Goal: Information Seeking & Learning: Learn about a topic

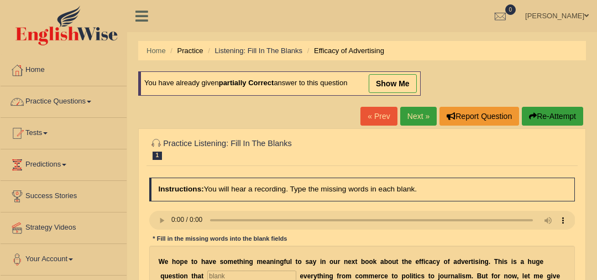
click at [75, 98] on link "Practice Questions" at bounding box center [64, 100] width 126 height 28
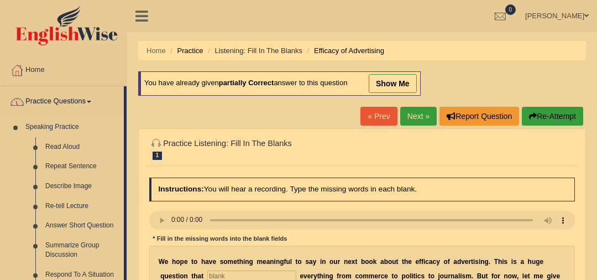
click at [69, 150] on link "Read Aloud" at bounding box center [81, 147] width 83 height 20
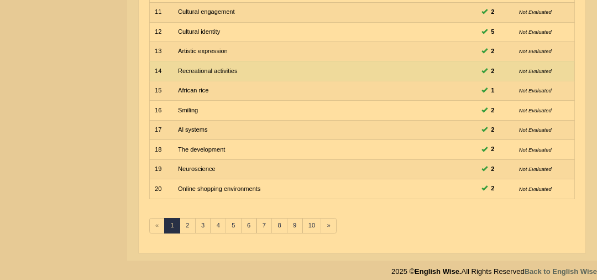
scroll to position [353, 0]
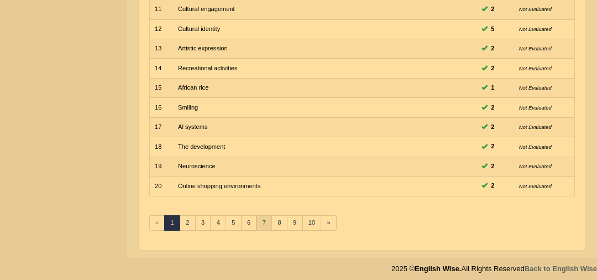
click at [260, 220] on link "7" at bounding box center [265, 222] width 16 height 15
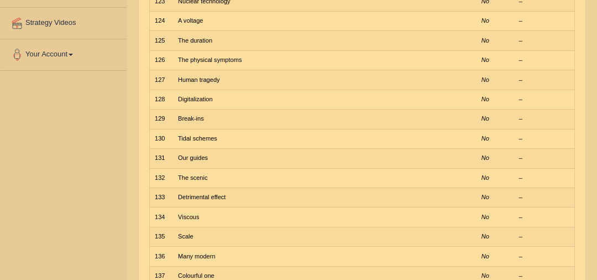
scroll to position [353, 0]
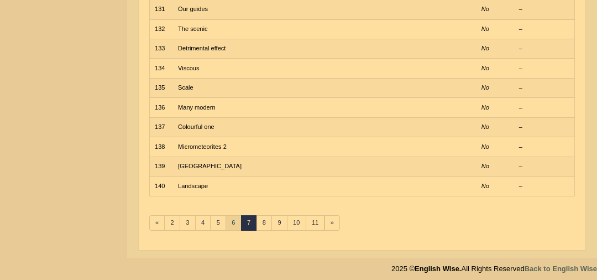
click at [226, 217] on link "6" at bounding box center [234, 222] width 16 height 15
click at [229, 218] on link "5" at bounding box center [234, 222] width 16 height 15
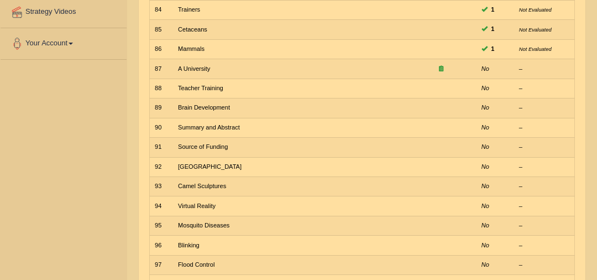
scroll to position [216, 0]
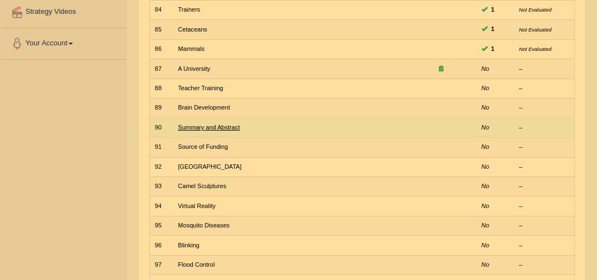
click at [225, 124] on link "Summary and Abstract" at bounding box center [209, 127] width 62 height 7
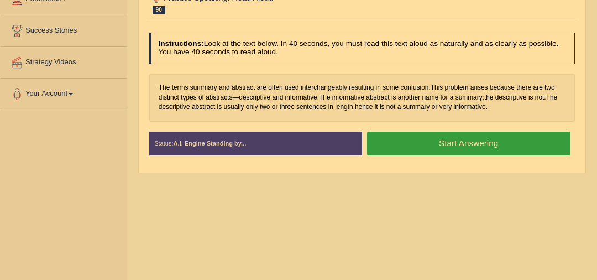
click at [475, 143] on button "Start Answering" at bounding box center [468, 144] width 203 height 24
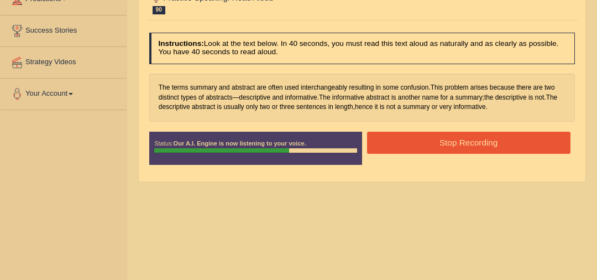
click at [475, 143] on button "Stop Recording" at bounding box center [468, 143] width 203 height 22
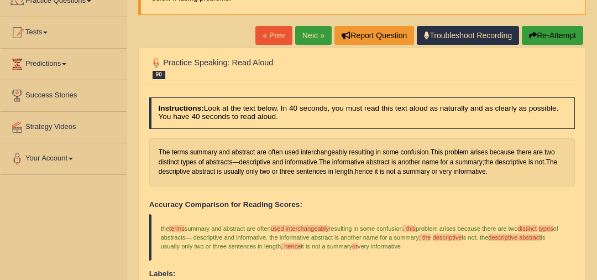
scroll to position [28, 0]
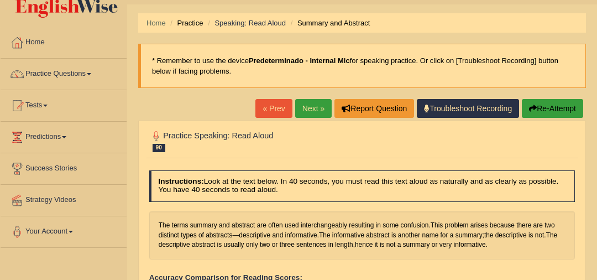
click at [311, 113] on link "Next »" at bounding box center [313, 108] width 36 height 19
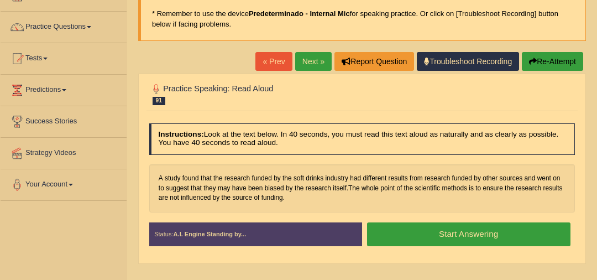
click at [474, 236] on button "Start Answering" at bounding box center [468, 234] width 203 height 24
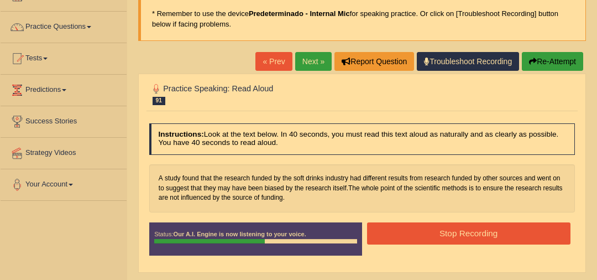
click at [474, 237] on button "Stop Recording" at bounding box center [468, 233] width 203 height 22
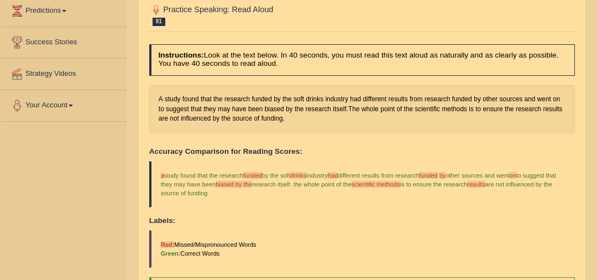
scroll to position [95, 0]
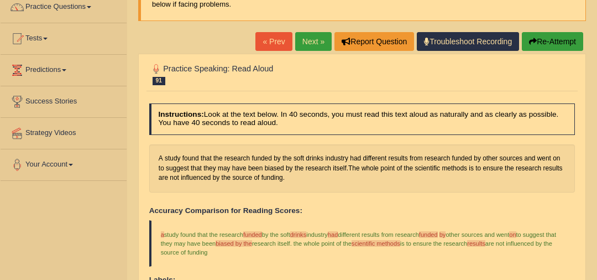
click at [315, 49] on link "Next »" at bounding box center [313, 41] width 36 height 19
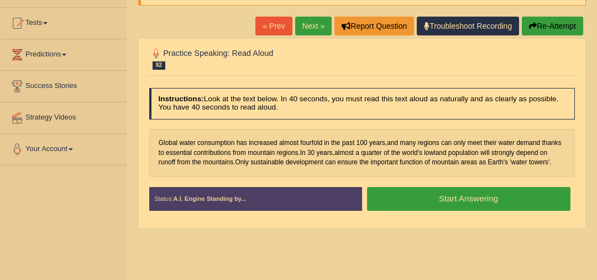
click at [518, 201] on button "Start Answering" at bounding box center [468, 199] width 203 height 24
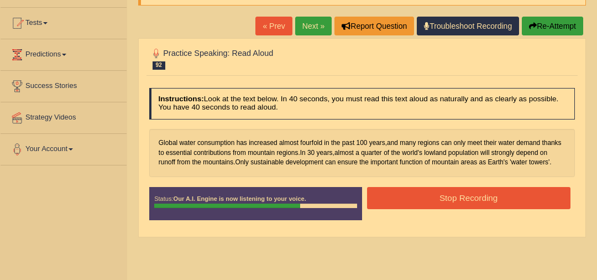
click at [518, 201] on button "Stop Recording" at bounding box center [468, 198] width 203 height 22
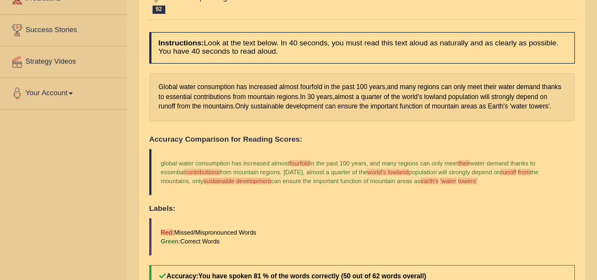
scroll to position [90, 0]
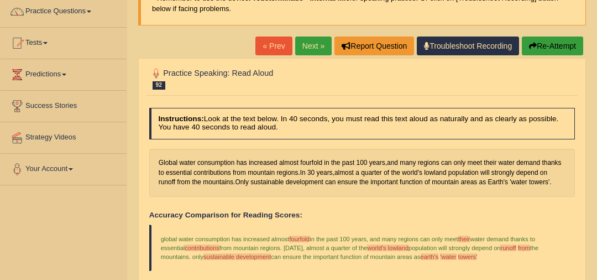
click at [544, 46] on button "Re-Attempt" at bounding box center [552, 45] width 61 height 19
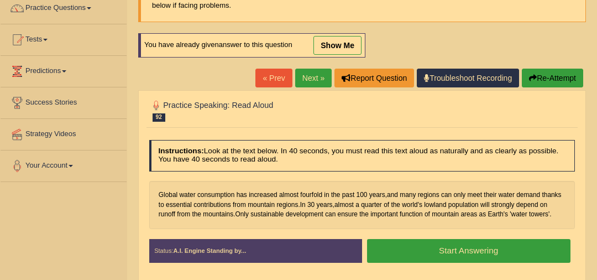
scroll to position [93, 0]
click at [505, 253] on button "Start Answering" at bounding box center [468, 251] width 203 height 24
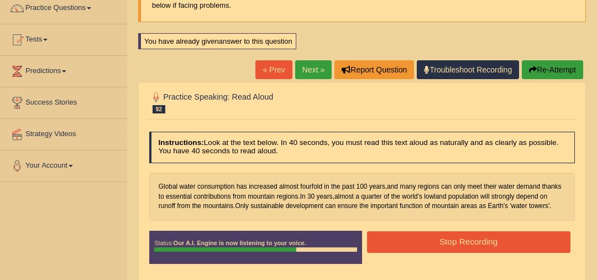
click at [499, 235] on button "Stop Recording" at bounding box center [468, 242] width 203 height 22
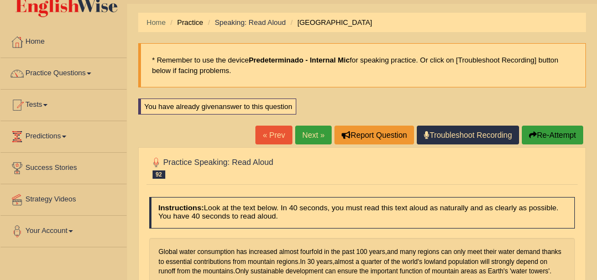
scroll to position [0, 0]
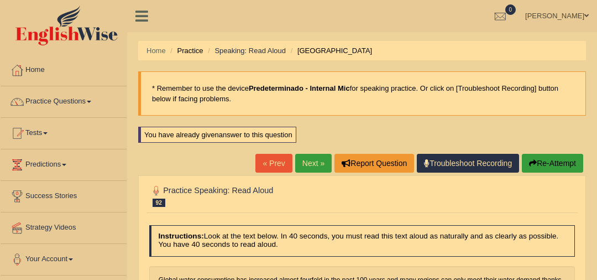
click at [320, 164] on link "Next »" at bounding box center [313, 163] width 36 height 19
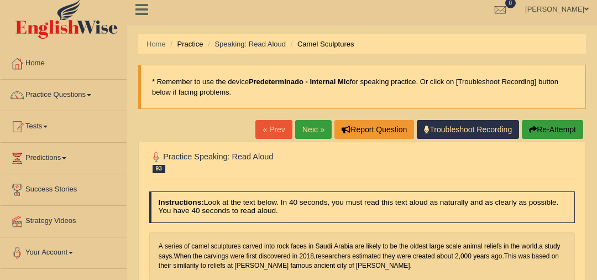
scroll to position [72, 0]
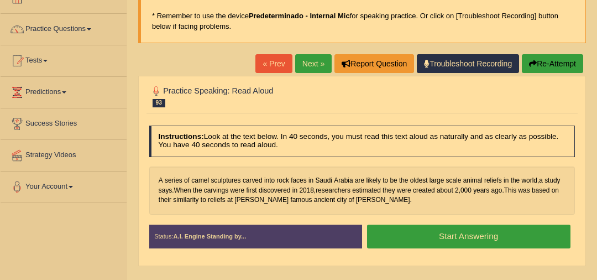
click at [536, 227] on button "Start Answering" at bounding box center [468, 236] width 203 height 24
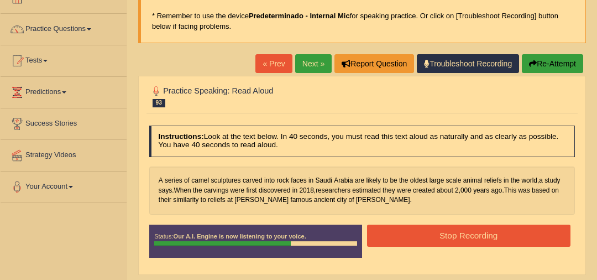
click at [536, 227] on button "Stop Recording" at bounding box center [468, 235] width 203 height 22
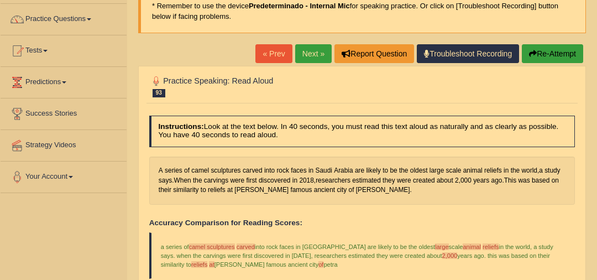
scroll to position [81, 0]
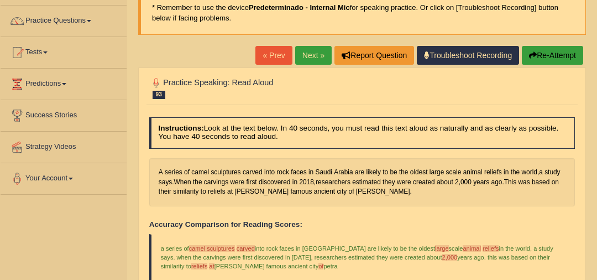
click at [311, 46] on link "Next »" at bounding box center [313, 55] width 36 height 19
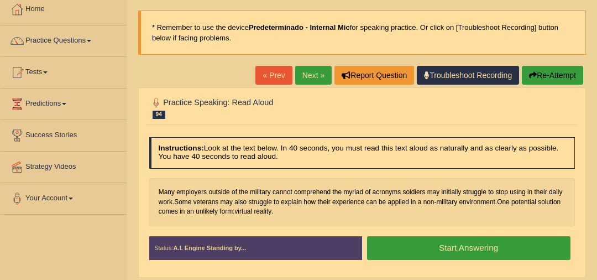
click at [525, 246] on button "Start Answering" at bounding box center [468, 248] width 203 height 24
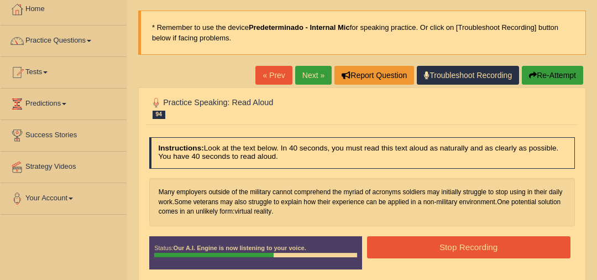
click at [525, 242] on button "Stop Recording" at bounding box center [468, 247] width 203 height 22
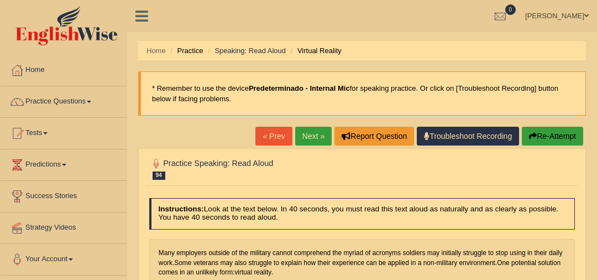
click at [533, 140] on button "Re-Attempt" at bounding box center [552, 136] width 61 height 19
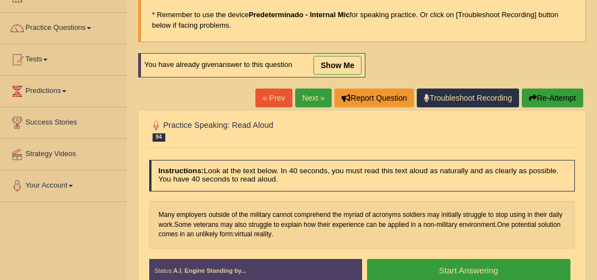
click at [506, 267] on button "Start Answering" at bounding box center [468, 271] width 203 height 24
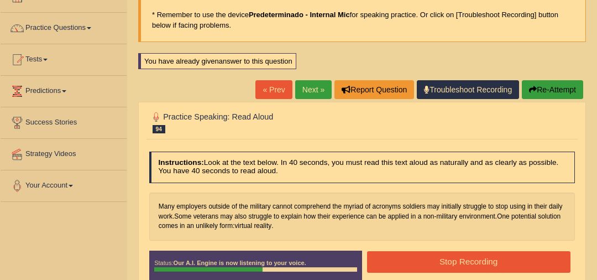
click at [506, 267] on button "Stop Recording" at bounding box center [468, 262] width 203 height 22
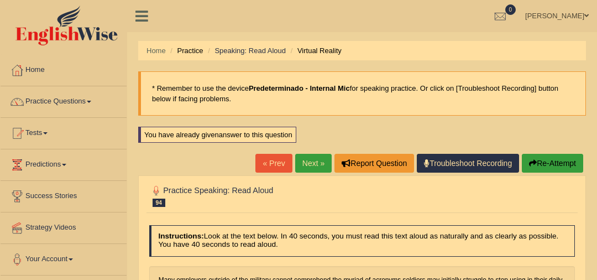
click at [325, 168] on link "Next »" at bounding box center [313, 163] width 36 height 19
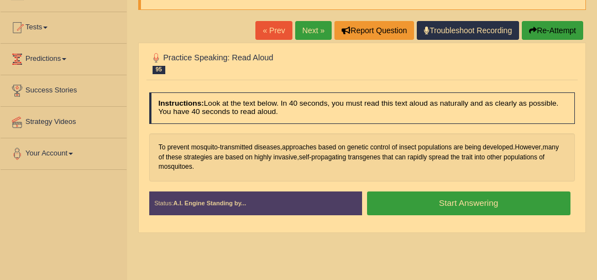
click at [489, 200] on button "Start Answering" at bounding box center [468, 203] width 203 height 24
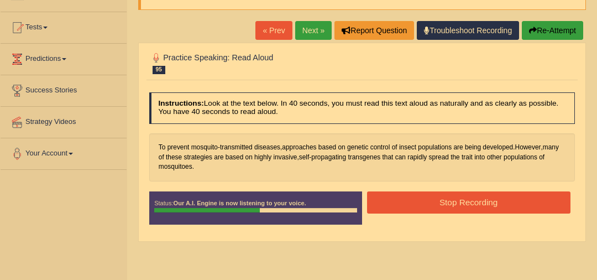
click at [489, 200] on button "Stop Recording" at bounding box center [468, 202] width 203 height 22
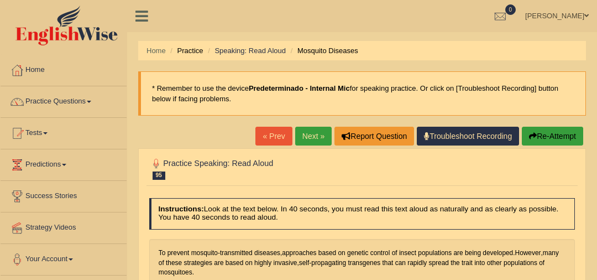
click at [551, 137] on button "Re-Attempt" at bounding box center [552, 136] width 61 height 19
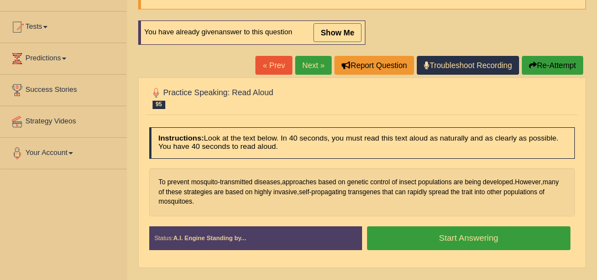
scroll to position [106, 0]
click at [507, 232] on button "Start Answering" at bounding box center [468, 238] width 203 height 24
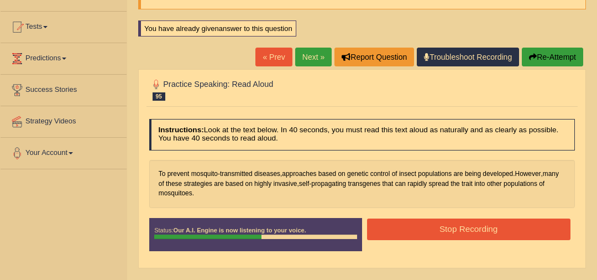
click at [507, 233] on button "Stop Recording" at bounding box center [468, 229] width 203 height 22
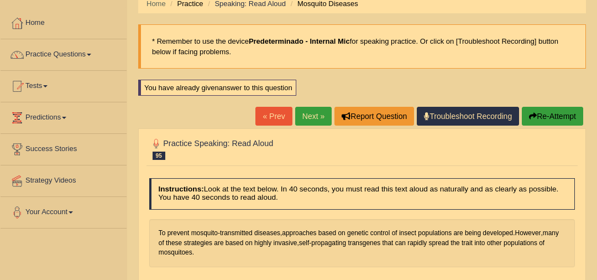
scroll to position [0, 0]
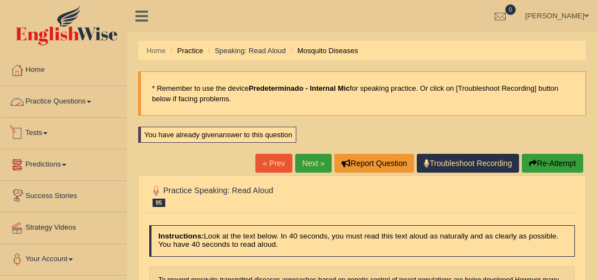
click at [93, 104] on link "Practice Questions" at bounding box center [64, 100] width 126 height 28
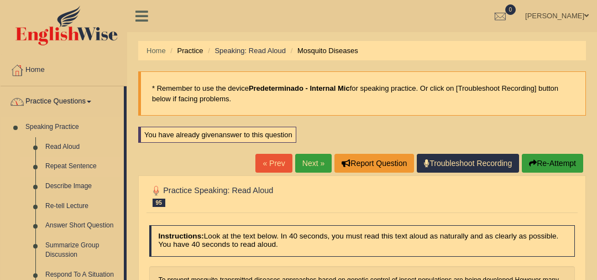
click at [71, 164] on link "Repeat Sentence" at bounding box center [81, 166] width 83 height 20
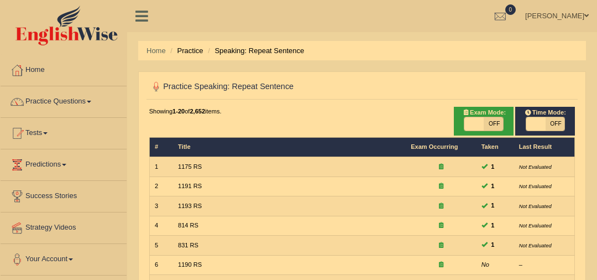
scroll to position [353, 0]
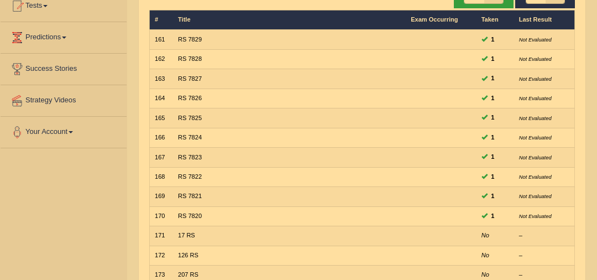
scroll to position [172, 0]
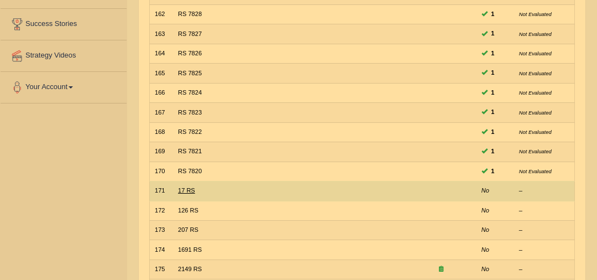
click at [190, 188] on link "17 RS" at bounding box center [186, 190] width 17 height 7
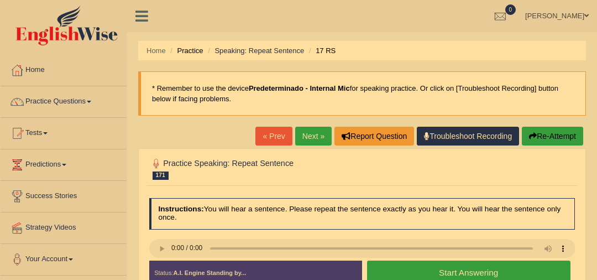
click at [449, 268] on button "Start Answering" at bounding box center [468, 272] width 203 height 24
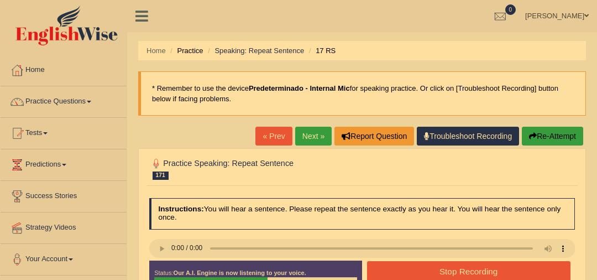
click at [449, 268] on button "Stop Recording" at bounding box center [468, 272] width 203 height 22
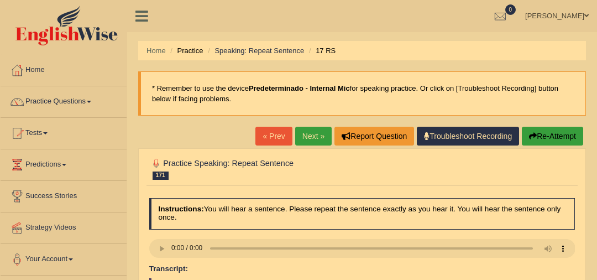
click at [306, 132] on link "Next »" at bounding box center [313, 136] width 36 height 19
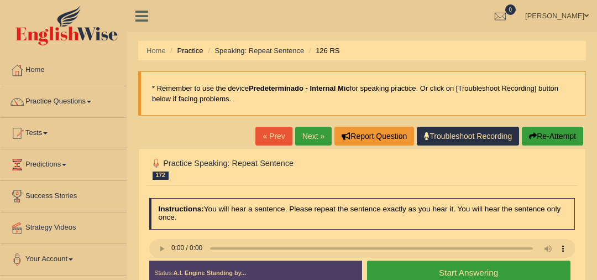
click at [468, 274] on button "Start Answering" at bounding box center [468, 272] width 203 height 24
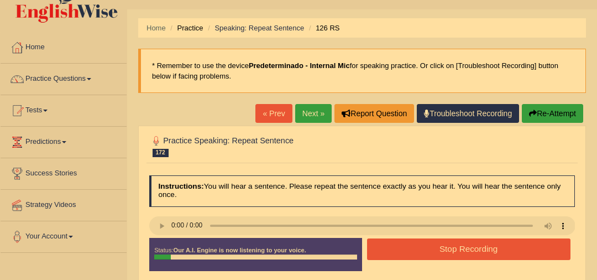
scroll to position [38, 0]
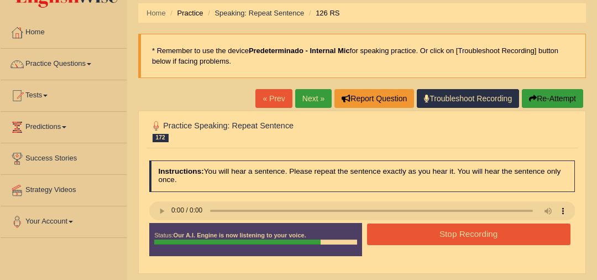
click at [474, 237] on button "Stop Recording" at bounding box center [468, 234] width 203 height 22
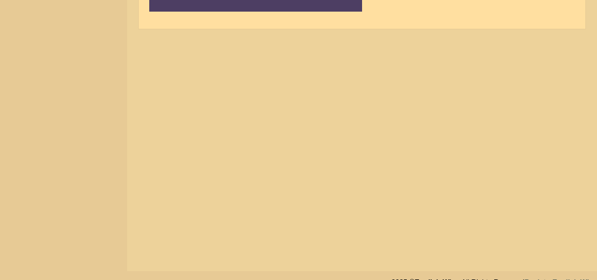
scroll to position [76, 0]
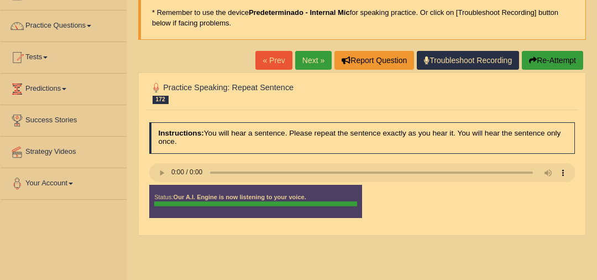
click at [551, 61] on button "Re-Attempt" at bounding box center [552, 60] width 61 height 19
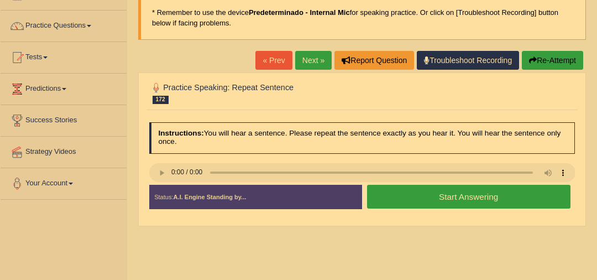
scroll to position [76, 0]
click at [473, 197] on button "Start Answering" at bounding box center [468, 197] width 203 height 24
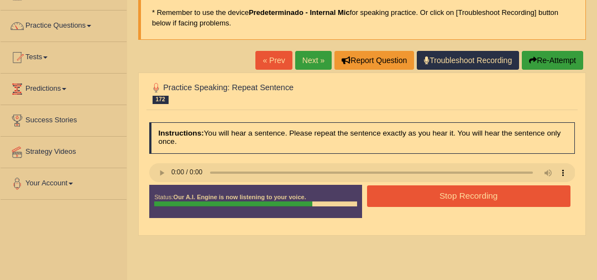
click at [473, 195] on button "Stop Recording" at bounding box center [468, 196] width 203 height 22
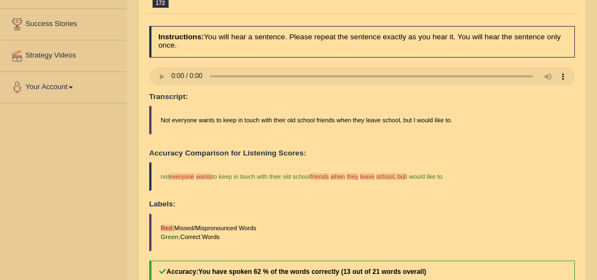
scroll to position [0, 0]
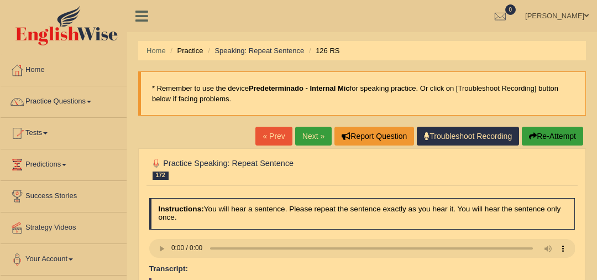
click at [308, 130] on link "Next »" at bounding box center [313, 136] width 36 height 19
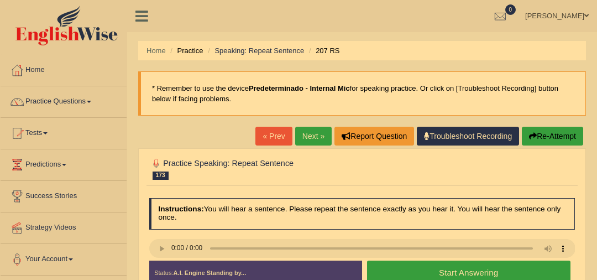
click at [499, 270] on button "Start Answering" at bounding box center [468, 272] width 203 height 24
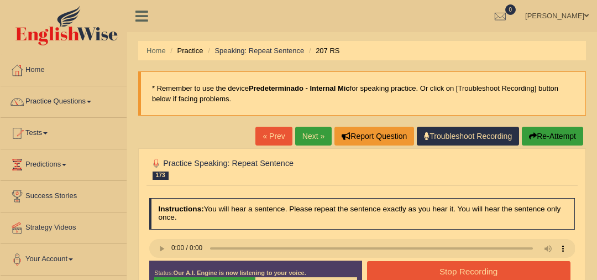
click at [499, 269] on button "Stop Recording" at bounding box center [468, 272] width 203 height 22
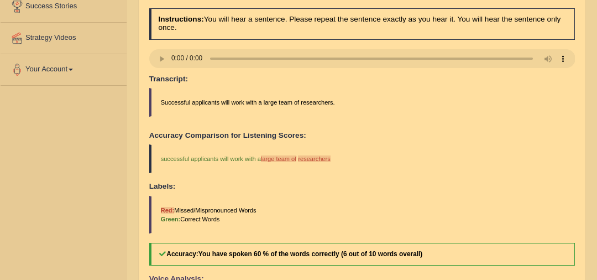
scroll to position [59, 0]
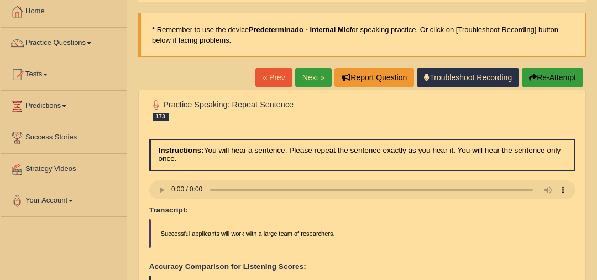
click at [317, 74] on link "Next »" at bounding box center [313, 77] width 36 height 19
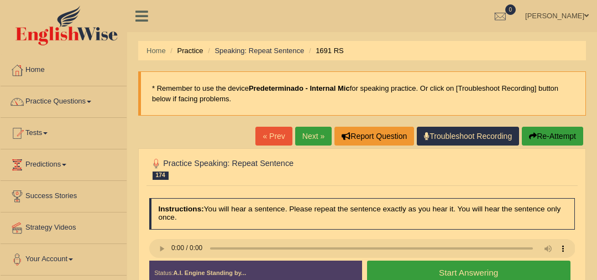
click at [466, 265] on button "Start Answering" at bounding box center [468, 272] width 203 height 24
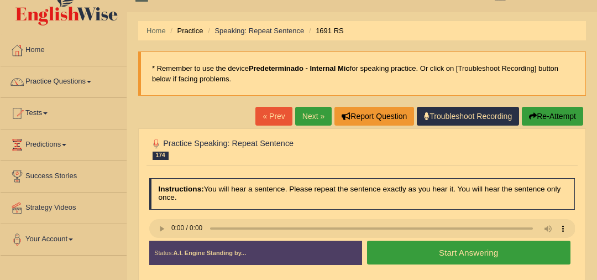
scroll to position [33, 0]
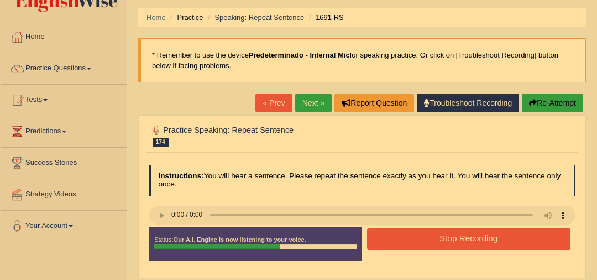
click at [477, 237] on button "Stop Recording" at bounding box center [468, 239] width 203 height 22
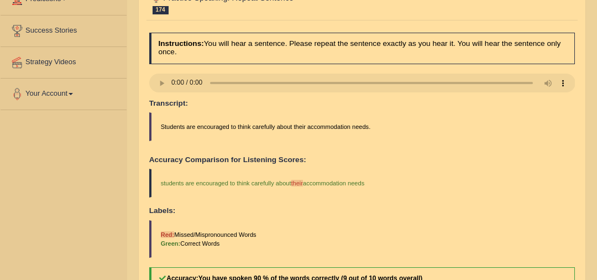
scroll to position [0, 0]
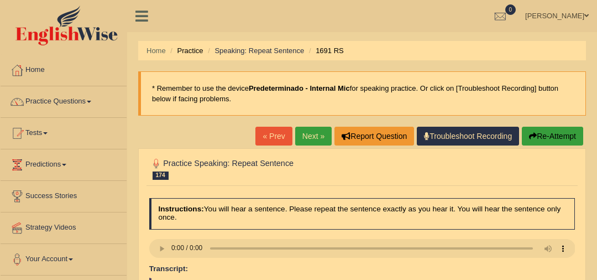
click at [544, 133] on button "Re-Attempt" at bounding box center [552, 136] width 61 height 19
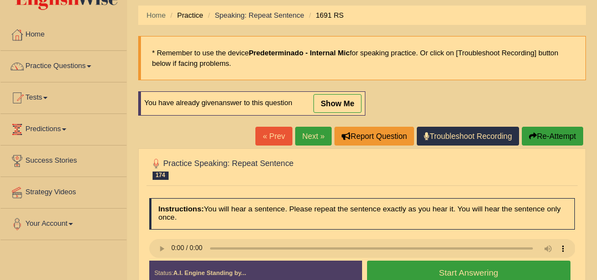
click at [464, 272] on button "Start Answering" at bounding box center [468, 272] width 203 height 24
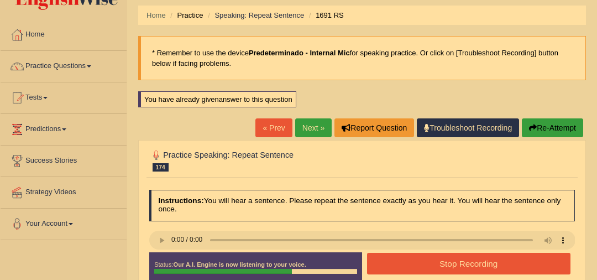
click at [464, 272] on button "Stop Recording" at bounding box center [468, 264] width 203 height 22
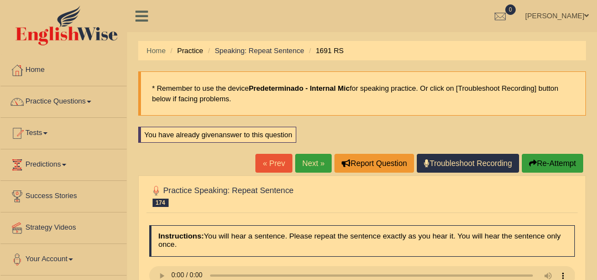
click at [311, 164] on link "Next »" at bounding box center [313, 163] width 36 height 19
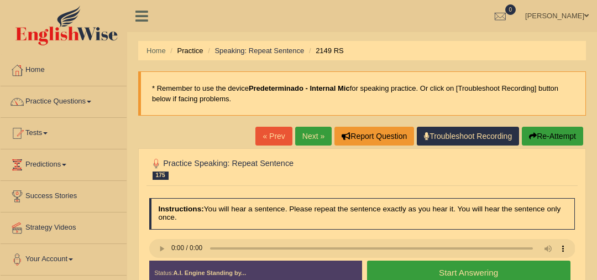
click at [473, 266] on button "Start Answering" at bounding box center [468, 272] width 203 height 24
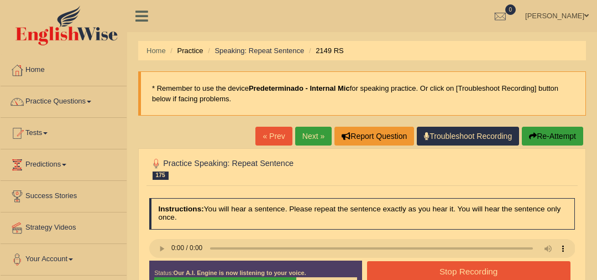
click at [475, 268] on button "Stop Recording" at bounding box center [468, 272] width 203 height 22
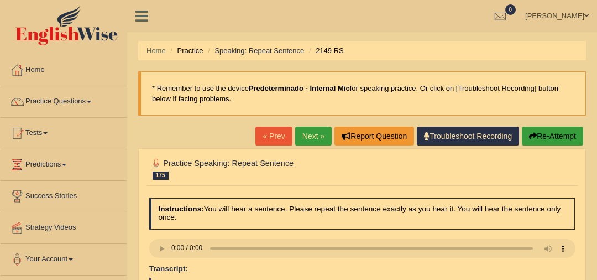
click at [312, 135] on link "Next »" at bounding box center [313, 136] width 36 height 19
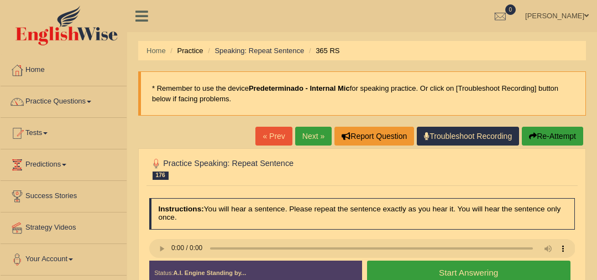
click at [502, 268] on button "Start Answering" at bounding box center [468, 272] width 203 height 24
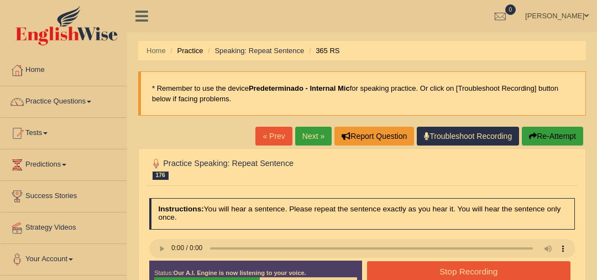
click at [502, 268] on button "Stop Recording" at bounding box center [468, 272] width 203 height 22
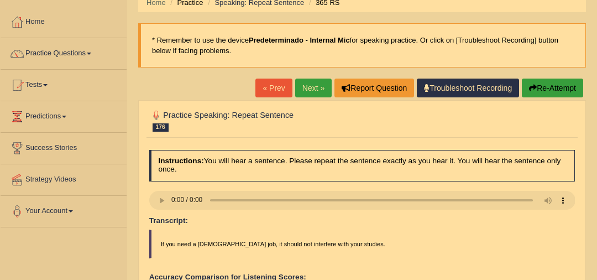
scroll to position [32, 0]
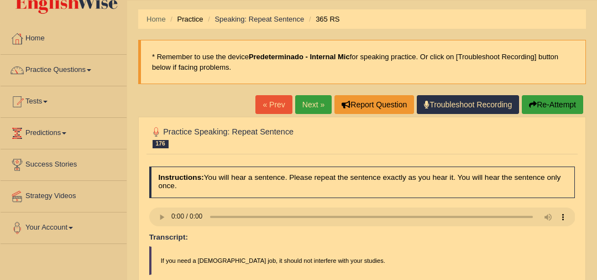
click at [301, 100] on link "Next »" at bounding box center [313, 104] width 36 height 19
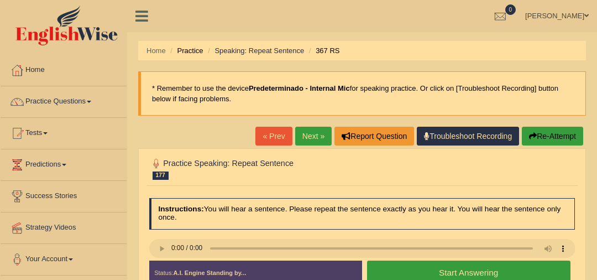
click at [502, 261] on button "Start Answering" at bounding box center [468, 272] width 203 height 24
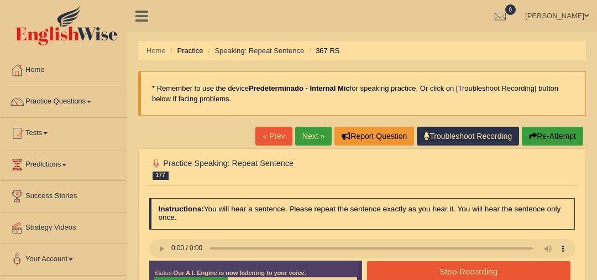
click at [502, 261] on button "Stop Recording" at bounding box center [468, 272] width 203 height 22
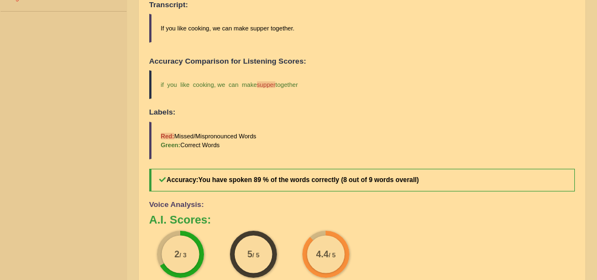
scroll to position [117, 0]
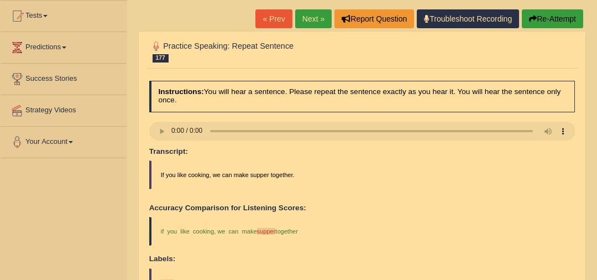
click at [303, 27] on div "« Prev Next » Report Question Troubleshoot Recording Re-Attempt" at bounding box center [420, 20] width 331 height 22
click at [304, 26] on link "Next »" at bounding box center [313, 18] width 36 height 19
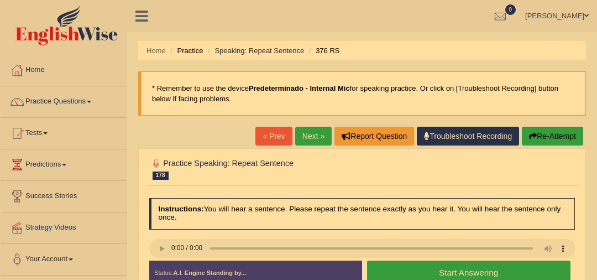
click at [466, 273] on button "Start Answering" at bounding box center [468, 272] width 203 height 24
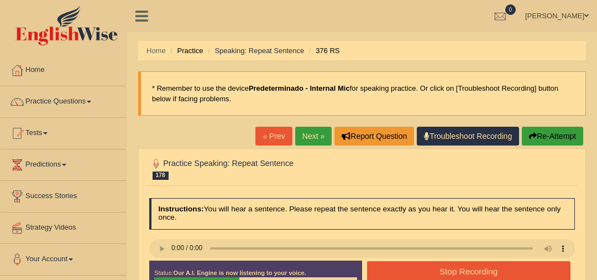
click at [466, 273] on button "Stop Recording" at bounding box center [468, 272] width 203 height 22
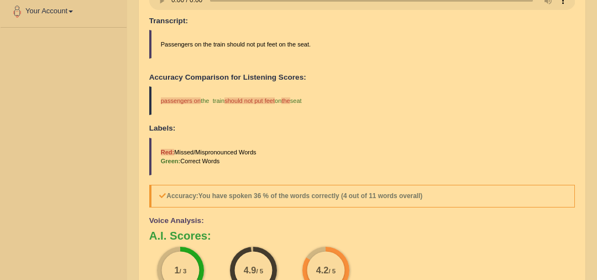
scroll to position [93, 0]
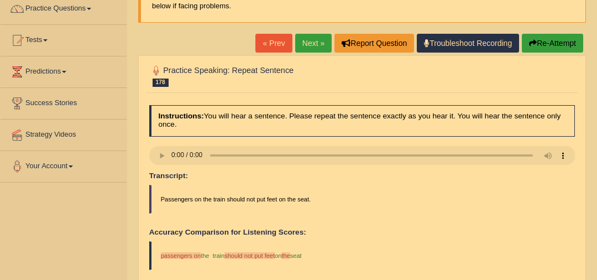
click at [312, 34] on link "Next »" at bounding box center [313, 43] width 36 height 19
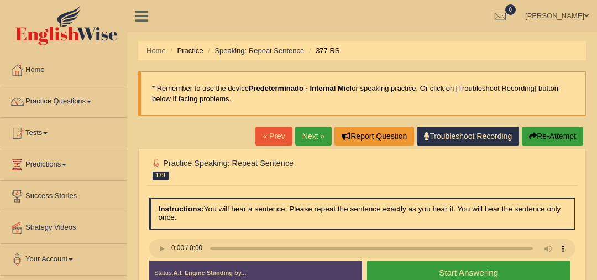
click at [484, 274] on button "Start Answering" at bounding box center [468, 272] width 203 height 24
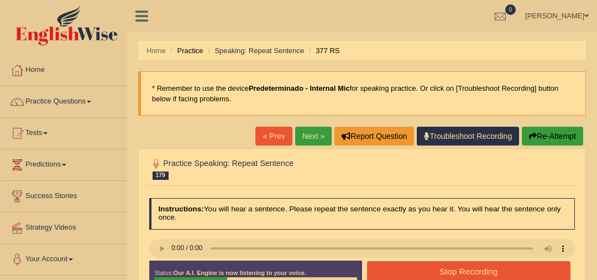
click at [484, 274] on button "Stop Recording" at bounding box center [468, 272] width 203 height 22
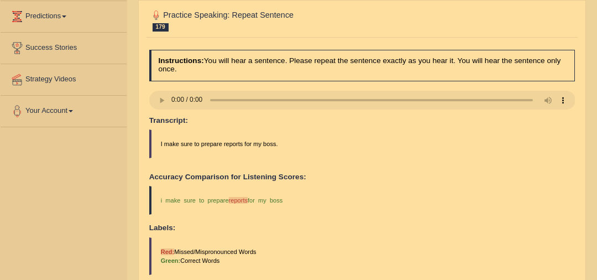
scroll to position [5, 0]
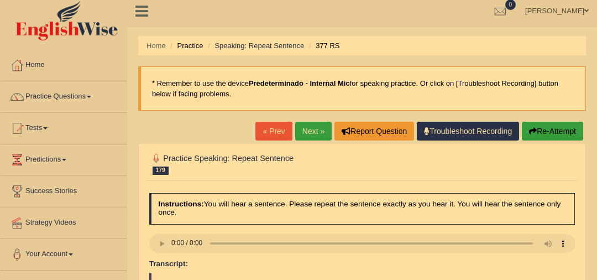
click at [314, 137] on link "Next »" at bounding box center [313, 131] width 36 height 19
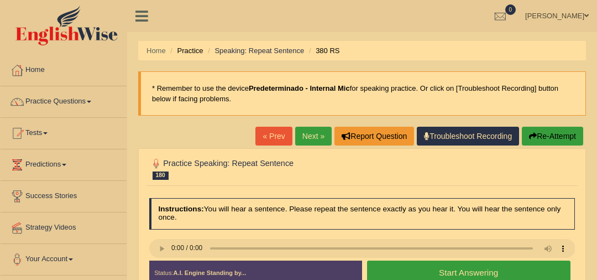
click at [468, 273] on button "Start Answering" at bounding box center [468, 272] width 203 height 24
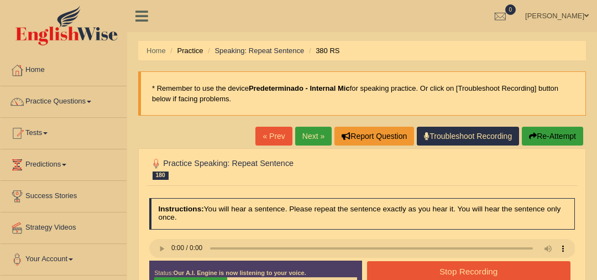
click at [468, 273] on button "Stop Recording" at bounding box center [468, 272] width 203 height 22
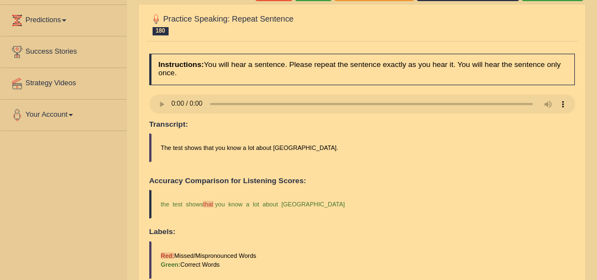
scroll to position [77, 0]
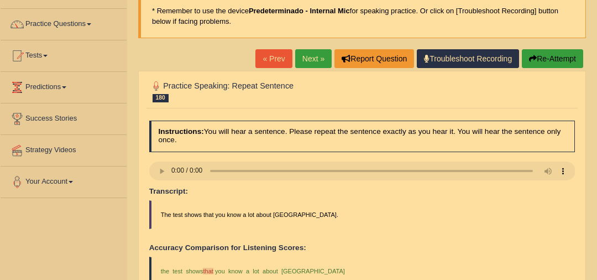
click at [311, 64] on link "Next »" at bounding box center [313, 58] width 36 height 19
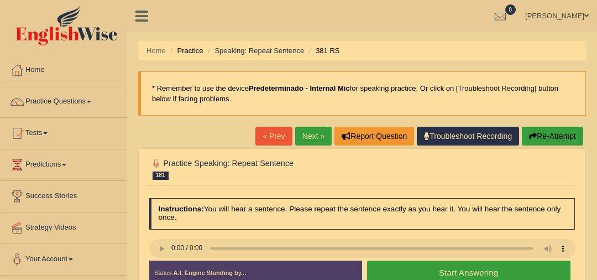
click at [477, 274] on button "Start Answering" at bounding box center [468, 272] width 203 height 24
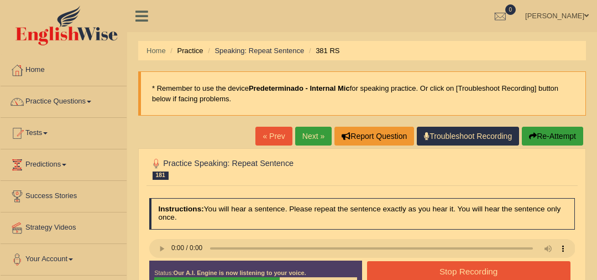
click at [477, 275] on button "Stop Recording" at bounding box center [468, 272] width 203 height 22
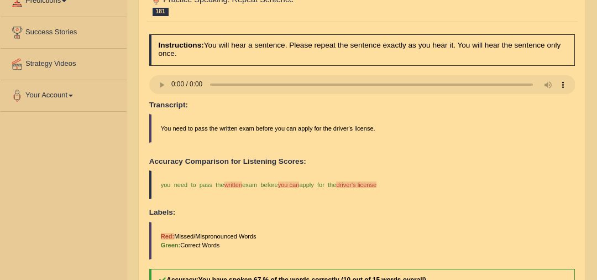
scroll to position [6, 0]
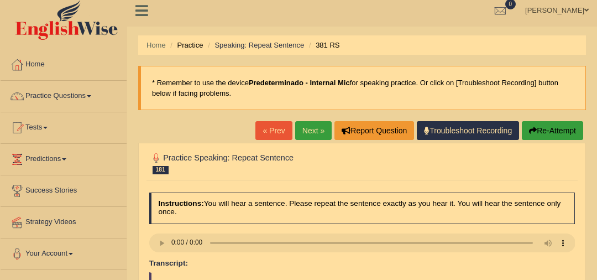
click at [308, 129] on link "Next »" at bounding box center [313, 130] width 36 height 19
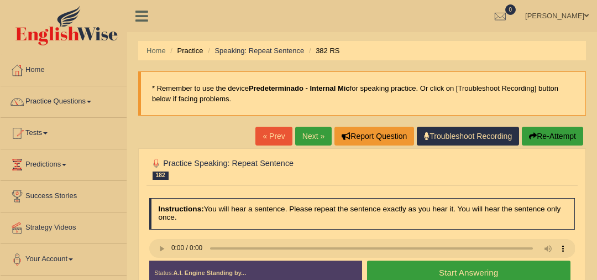
click at [486, 272] on button "Start Answering" at bounding box center [468, 272] width 203 height 24
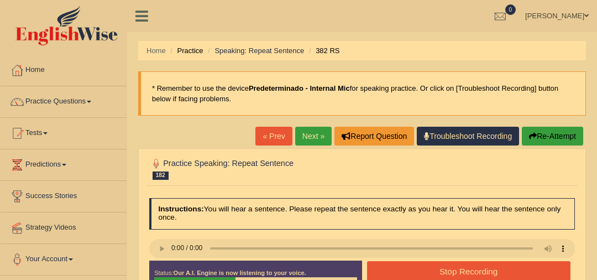
click at [486, 272] on button "Stop Recording" at bounding box center [468, 272] width 203 height 22
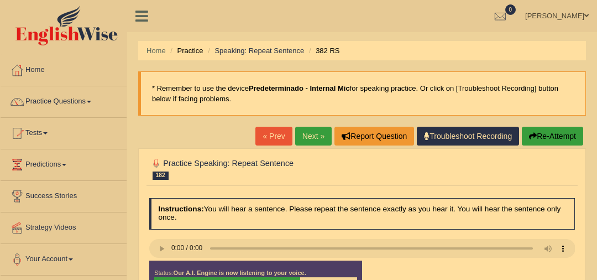
click at [548, 135] on button "Re-Attempt" at bounding box center [552, 136] width 61 height 19
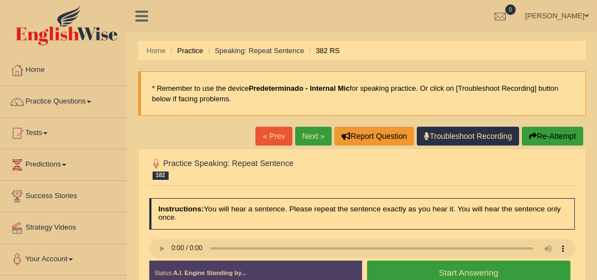
click at [479, 274] on button "Start Answering" at bounding box center [468, 272] width 203 height 24
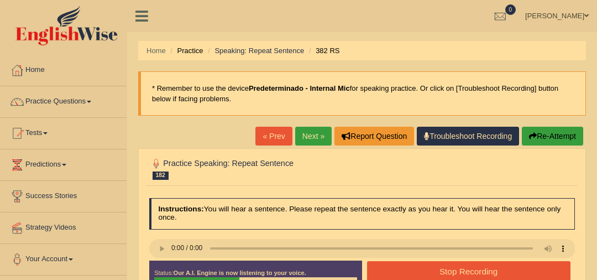
click at [478, 274] on button "Stop Recording" at bounding box center [468, 272] width 203 height 22
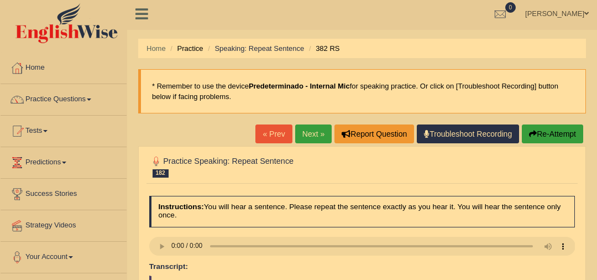
scroll to position [2, 0]
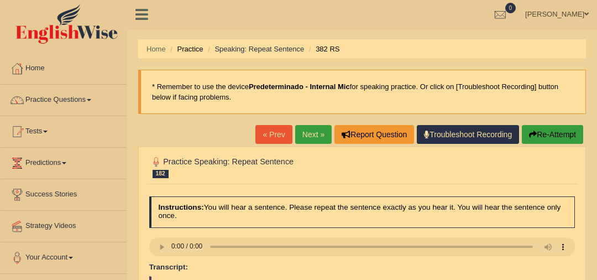
click at [313, 133] on link "Next »" at bounding box center [313, 134] width 36 height 19
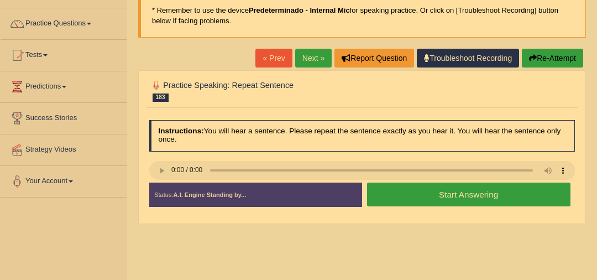
click at [449, 195] on button "Start Answering" at bounding box center [468, 194] width 203 height 24
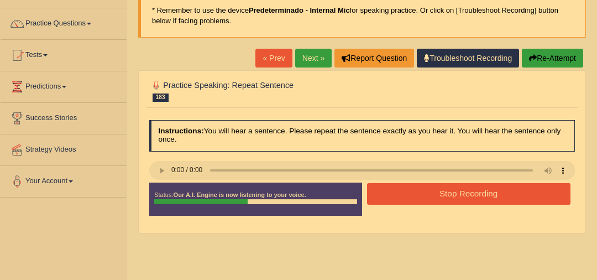
click at [449, 195] on button "Stop Recording" at bounding box center [468, 194] width 203 height 22
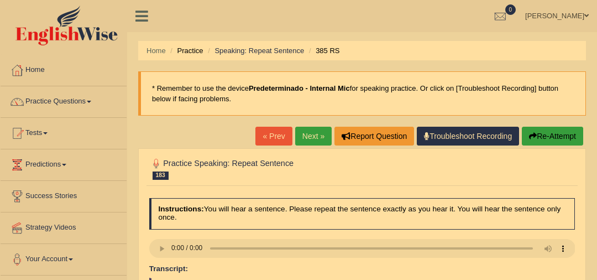
click at [310, 130] on link "Next »" at bounding box center [313, 136] width 36 height 19
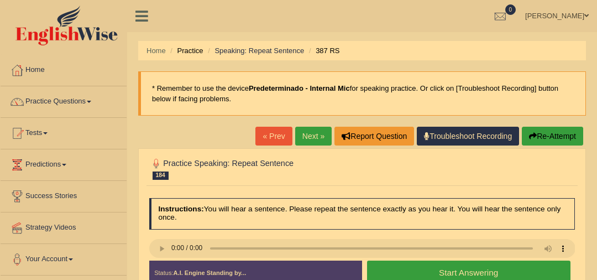
click at [464, 273] on button "Start Answering" at bounding box center [468, 272] width 203 height 24
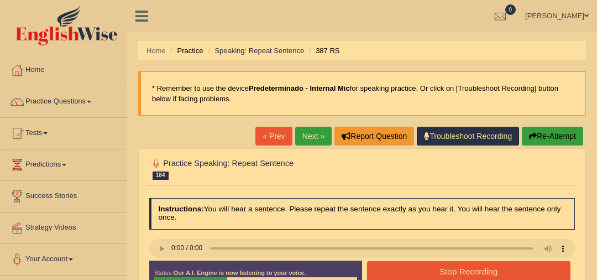
click at [464, 273] on button "Stop Recording" at bounding box center [468, 272] width 203 height 22
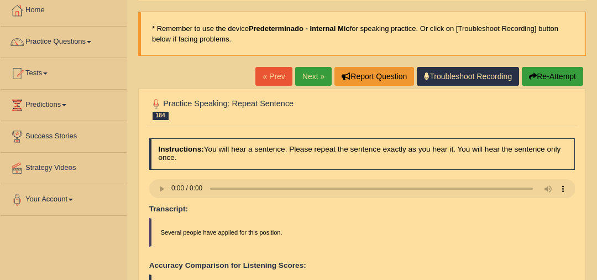
scroll to position [58, 0]
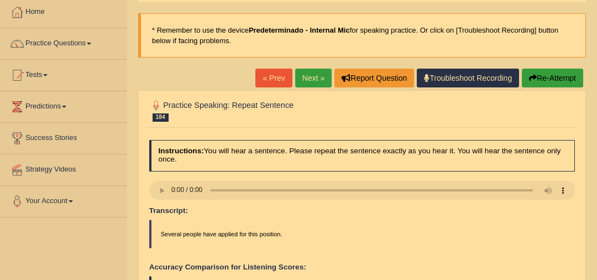
click at [306, 72] on link "Next »" at bounding box center [313, 78] width 36 height 19
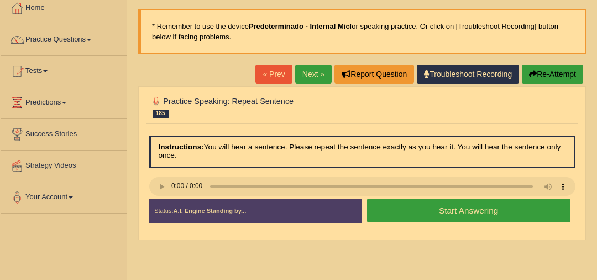
scroll to position [62, 0]
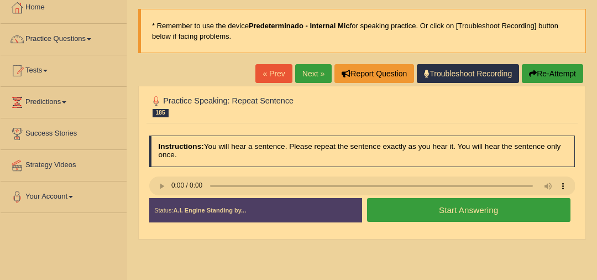
click at [308, 71] on link "Next »" at bounding box center [313, 73] width 36 height 19
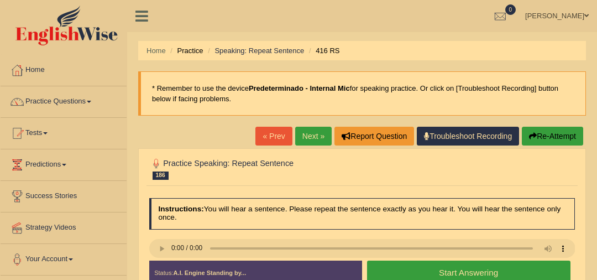
click at [505, 269] on button "Start Answering" at bounding box center [468, 272] width 203 height 24
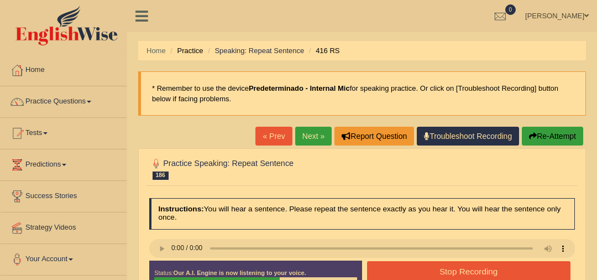
click at [505, 269] on button "Stop Recording" at bounding box center [468, 272] width 203 height 22
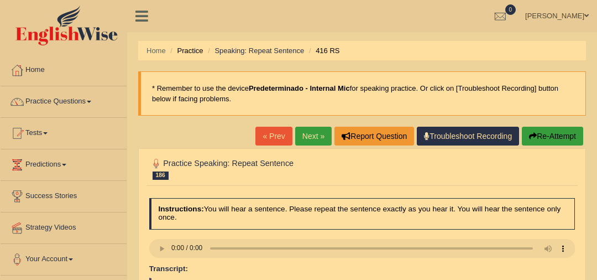
click at [314, 137] on link "Next »" at bounding box center [313, 136] width 36 height 19
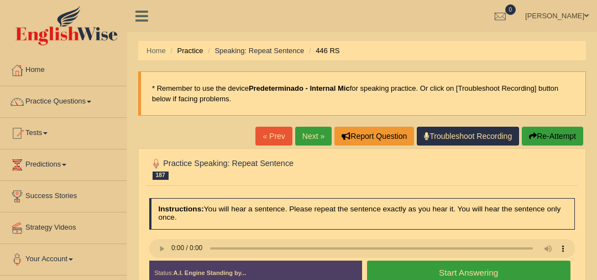
click at [491, 275] on button "Start Answering" at bounding box center [468, 272] width 203 height 24
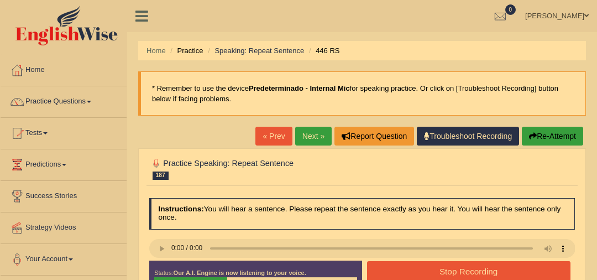
click at [491, 275] on button "Stop Recording" at bounding box center [468, 272] width 203 height 22
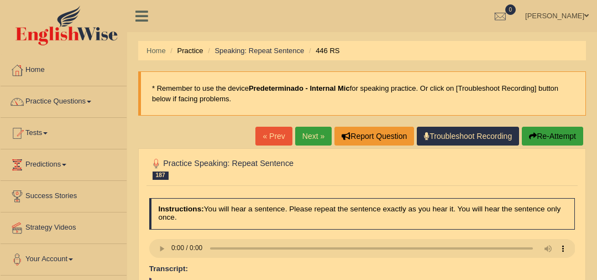
click at [314, 133] on link "Next »" at bounding box center [313, 136] width 36 height 19
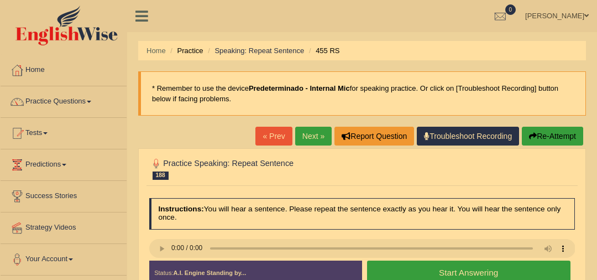
click at [504, 275] on button "Start Answering" at bounding box center [468, 272] width 203 height 24
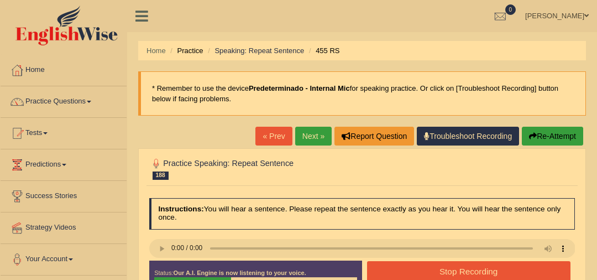
click at [504, 276] on button "Stop Recording" at bounding box center [468, 272] width 203 height 22
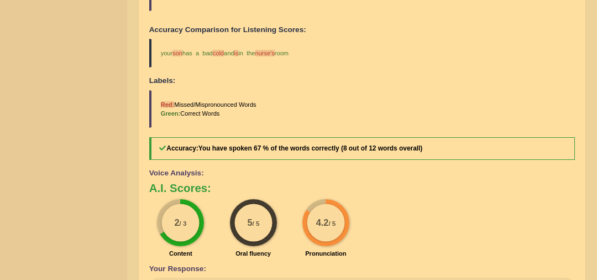
scroll to position [86, 0]
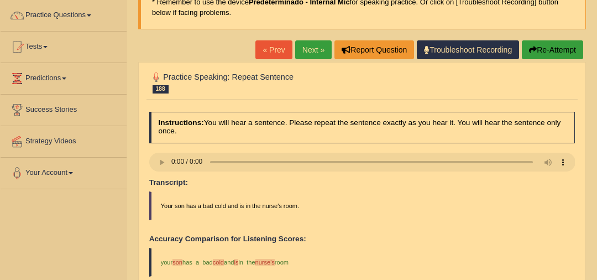
click at [300, 47] on link "Next »" at bounding box center [313, 49] width 36 height 19
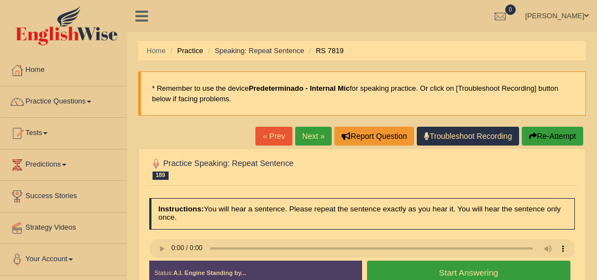
click at [463, 269] on button "Start Answering" at bounding box center [468, 272] width 203 height 24
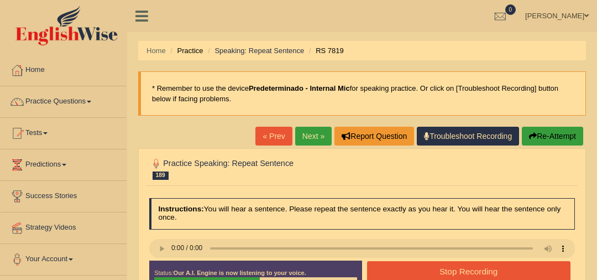
click at [463, 269] on button "Stop Recording" at bounding box center [468, 272] width 203 height 22
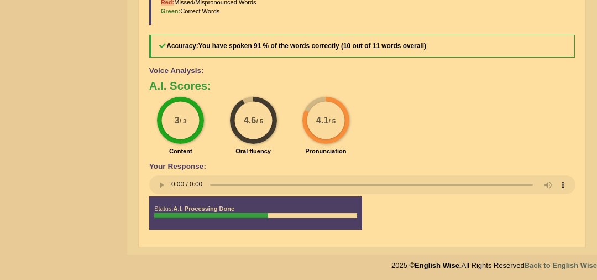
scroll to position [2, 0]
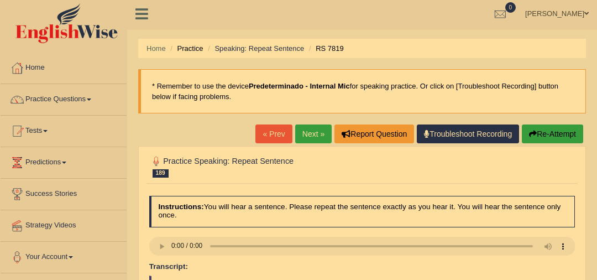
click at [311, 139] on link "Next »" at bounding box center [313, 133] width 36 height 19
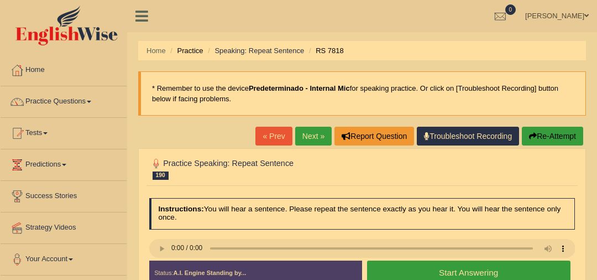
click at [456, 273] on button "Start Answering" at bounding box center [468, 272] width 203 height 24
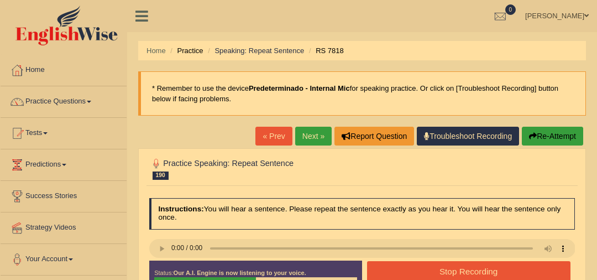
click at [456, 274] on button "Stop Recording" at bounding box center [468, 272] width 203 height 22
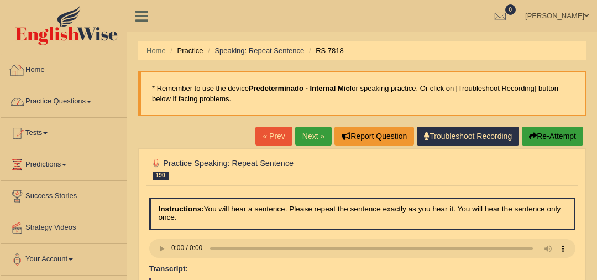
click at [96, 103] on link "Practice Questions" at bounding box center [64, 100] width 126 height 28
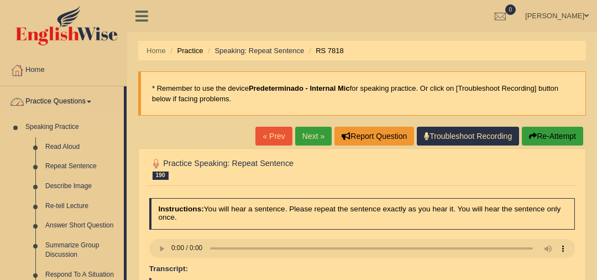
click at [71, 187] on link "Describe Image" at bounding box center [81, 186] width 83 height 20
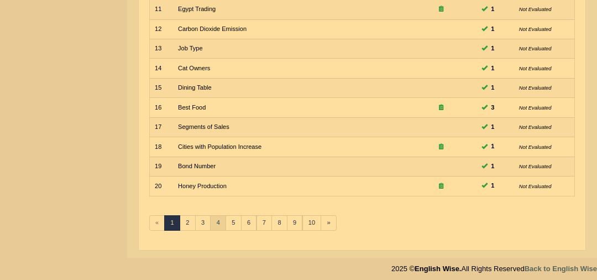
click at [218, 216] on link "4" at bounding box center [218, 222] width 16 height 15
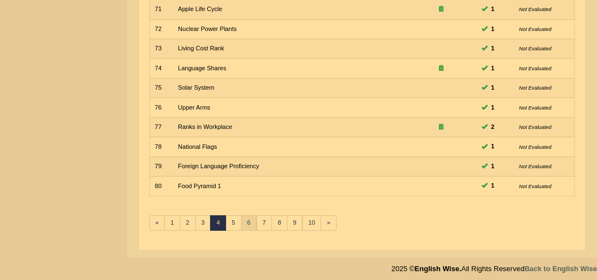
click at [241, 222] on link "6" at bounding box center [249, 222] width 16 height 15
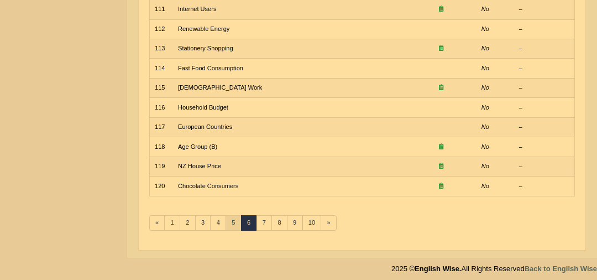
click at [228, 216] on link "5" at bounding box center [234, 222] width 16 height 15
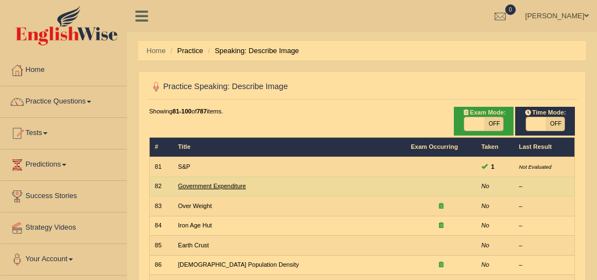
click at [199, 187] on link "Government Expenditure" at bounding box center [212, 185] width 68 height 7
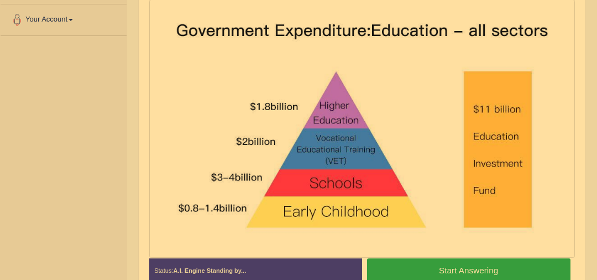
scroll to position [268, 0]
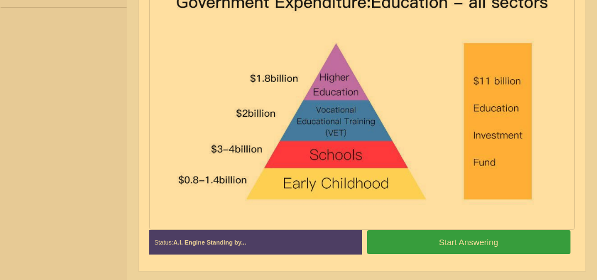
click at [499, 238] on button "Start Answering" at bounding box center [468, 242] width 203 height 24
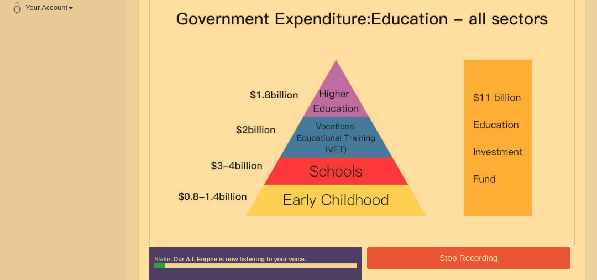
scroll to position [250, 0]
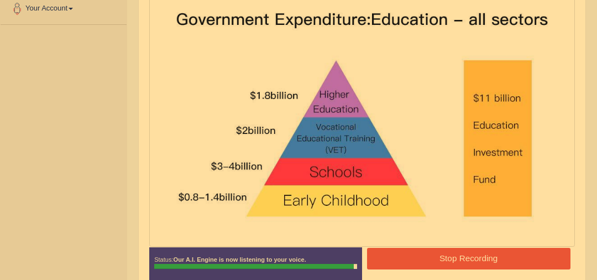
click at [487, 255] on button "Stop Recording" at bounding box center [468, 259] width 203 height 22
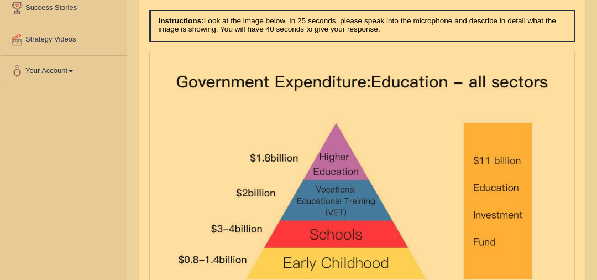
scroll to position [129, 0]
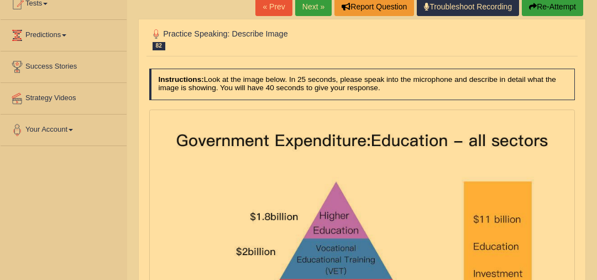
click at [571, 4] on button "Re-Attempt" at bounding box center [552, 6] width 61 height 19
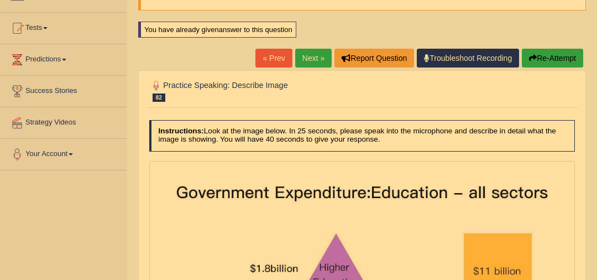
scroll to position [59, 0]
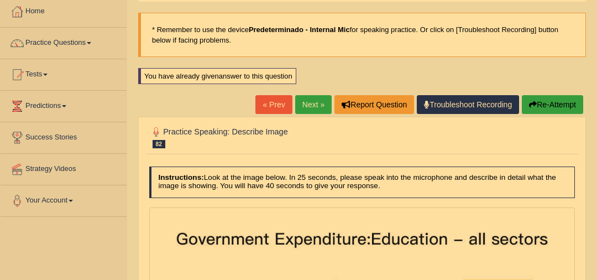
click at [317, 103] on link "Next »" at bounding box center [313, 104] width 36 height 19
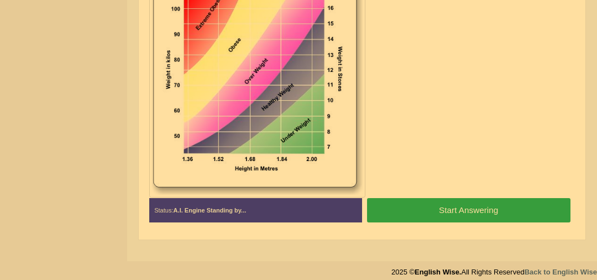
scroll to position [299, 0]
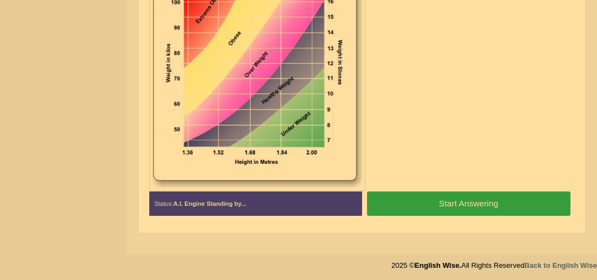
click at [462, 203] on button "Start Answering" at bounding box center [468, 203] width 203 height 24
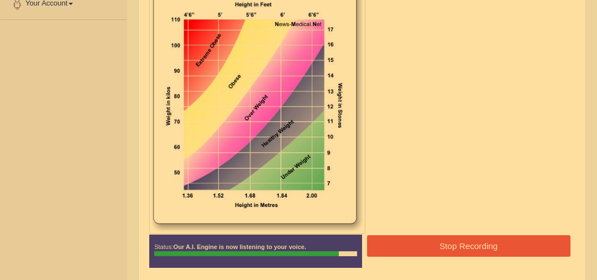
scroll to position [264, 0]
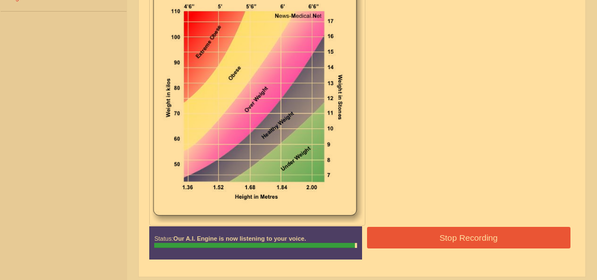
click at [483, 232] on button "Stop Recording" at bounding box center [468, 238] width 203 height 22
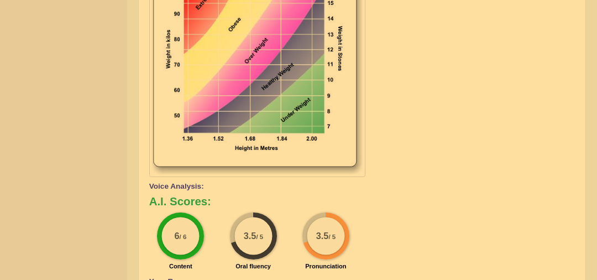
scroll to position [83, 0]
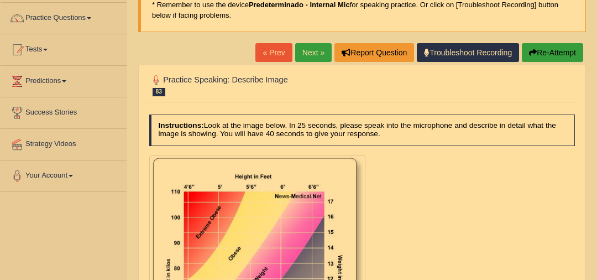
click at [316, 55] on link "Next »" at bounding box center [313, 52] width 36 height 19
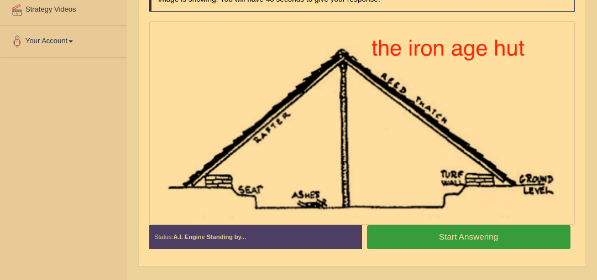
scroll to position [215, 0]
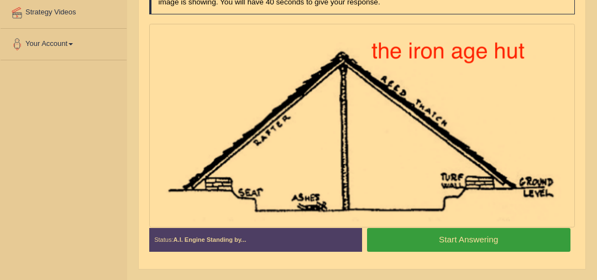
click at [510, 240] on button "Start Answering" at bounding box center [468, 240] width 203 height 24
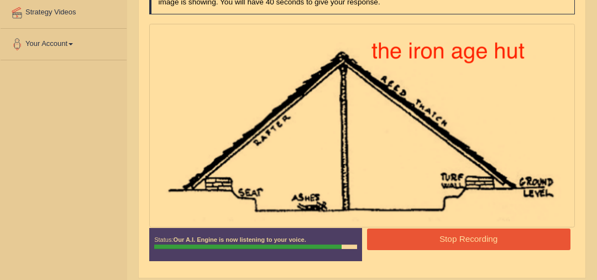
click at [510, 240] on button "Stop Recording" at bounding box center [468, 239] width 203 height 22
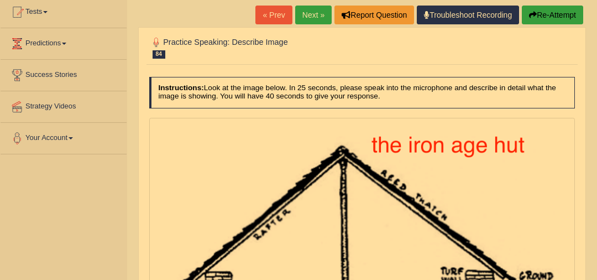
scroll to position [120, 0]
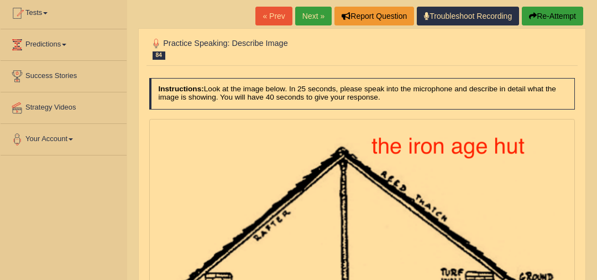
click at [314, 22] on link "Next »" at bounding box center [313, 16] width 36 height 19
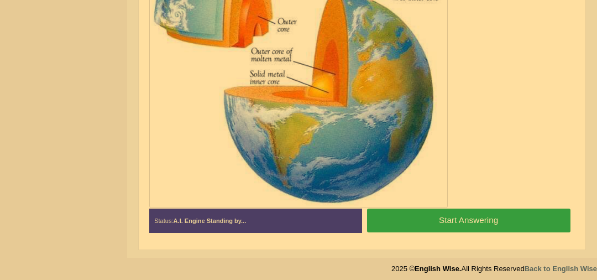
scroll to position [323, 0]
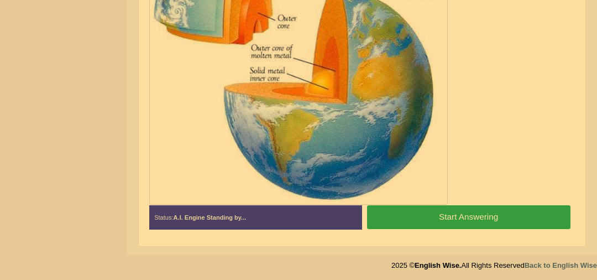
click at [517, 216] on button "Start Answering" at bounding box center [468, 217] width 203 height 24
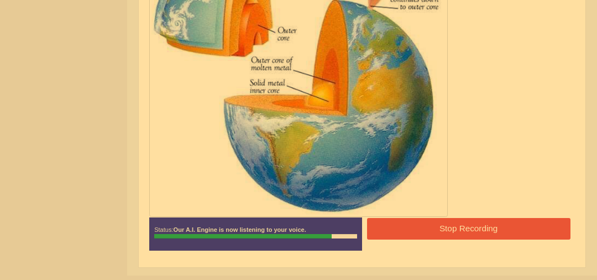
scroll to position [322, 0]
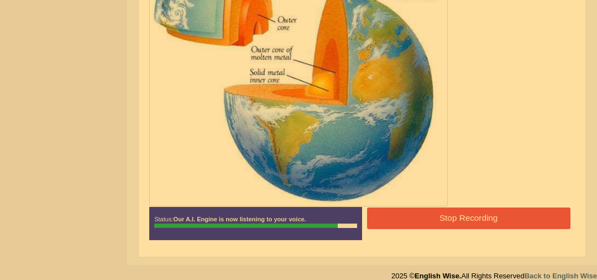
click at [482, 212] on button "Stop Recording" at bounding box center [468, 218] width 203 height 22
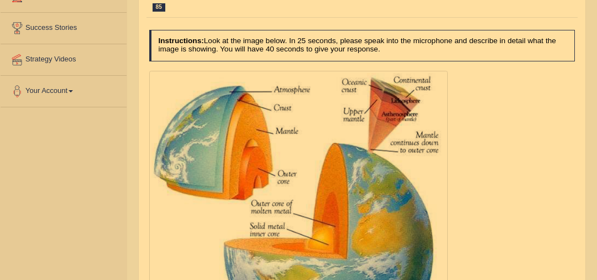
scroll to position [57, 0]
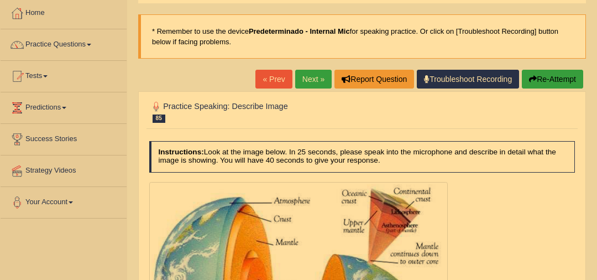
click at [312, 79] on link "Next »" at bounding box center [313, 79] width 36 height 19
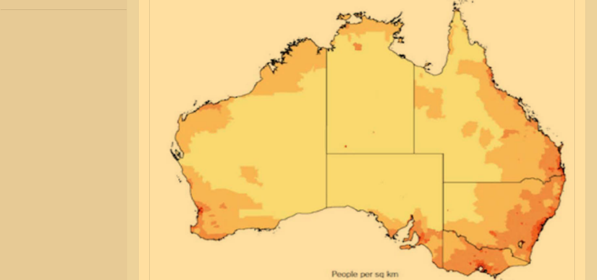
scroll to position [376, 0]
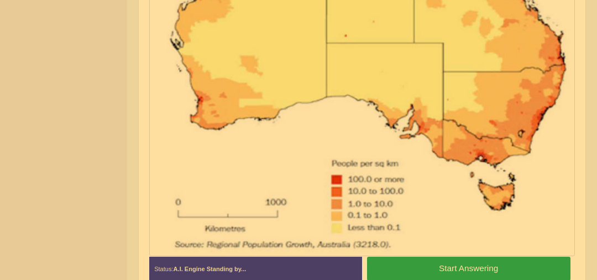
click at [475, 274] on button "Start Answering" at bounding box center [468, 269] width 203 height 24
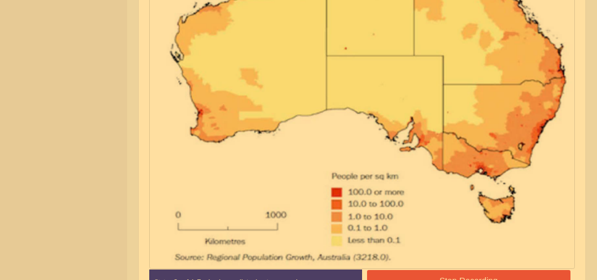
scroll to position [437, 0]
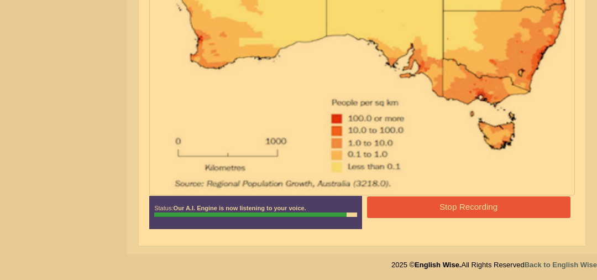
click at [451, 202] on button "Stop Recording" at bounding box center [468, 207] width 203 height 22
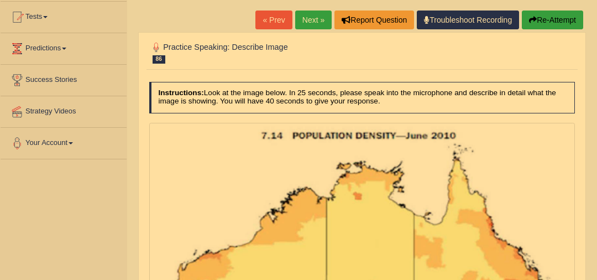
scroll to position [116, 0]
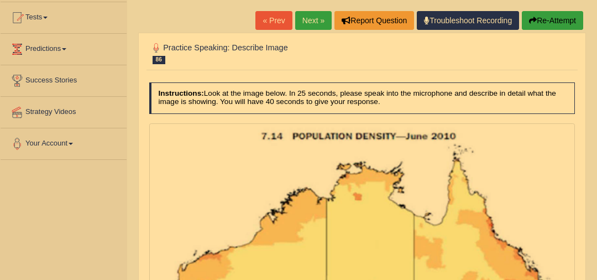
click at [314, 17] on link "Next »" at bounding box center [313, 20] width 36 height 19
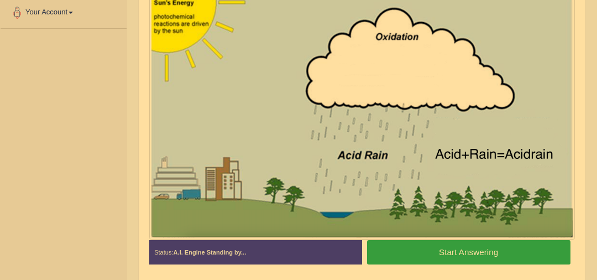
scroll to position [255, 0]
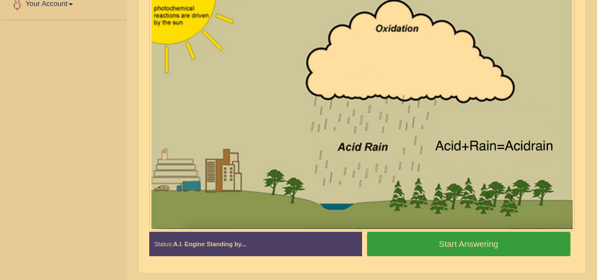
click at [487, 247] on button "Start Answering" at bounding box center [468, 244] width 203 height 24
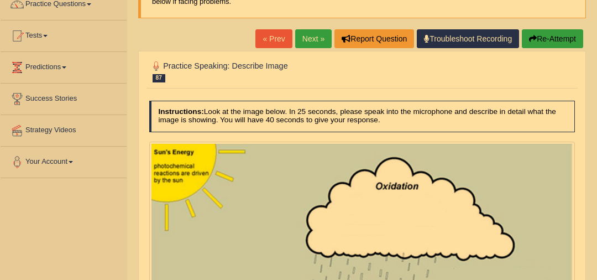
scroll to position [58, 0]
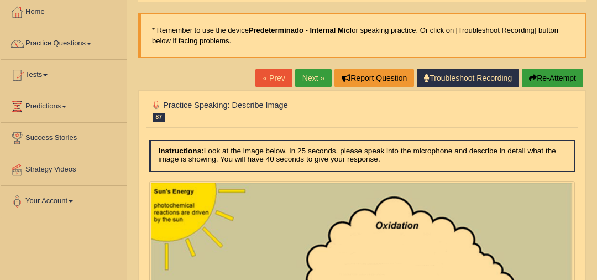
click at [545, 80] on button "Re-Attempt" at bounding box center [552, 78] width 61 height 19
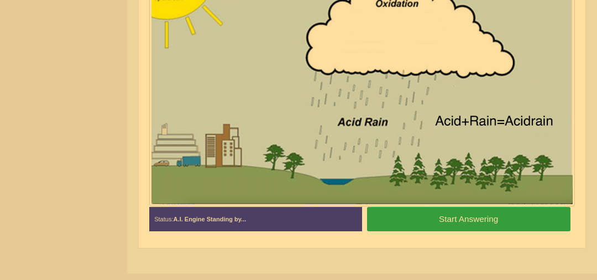
click at [501, 212] on button "Start Answering" at bounding box center [468, 219] width 203 height 24
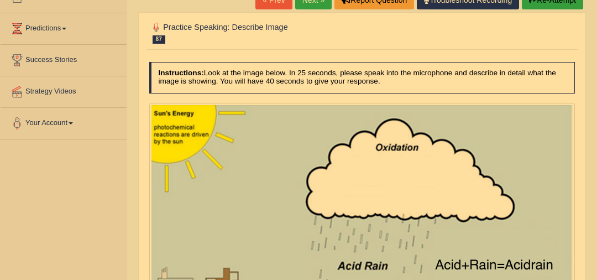
scroll to position [135, 0]
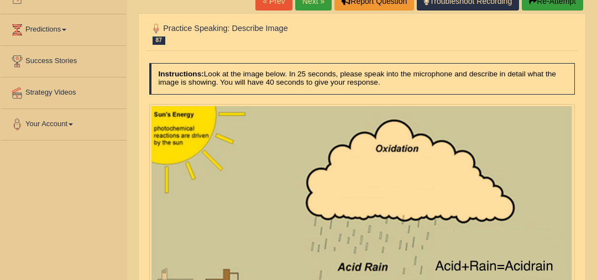
click at [553, 9] on button "Re-Attempt" at bounding box center [552, 1] width 61 height 19
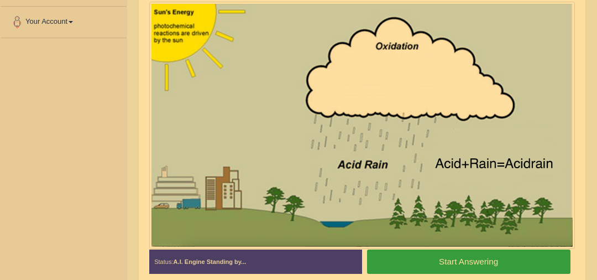
click at [484, 261] on button "Start Answering" at bounding box center [468, 261] width 203 height 24
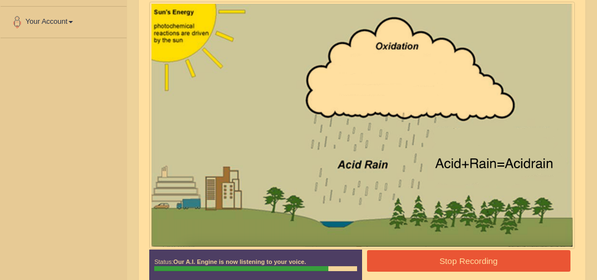
click at [484, 261] on button "Stop Recording" at bounding box center [468, 261] width 203 height 22
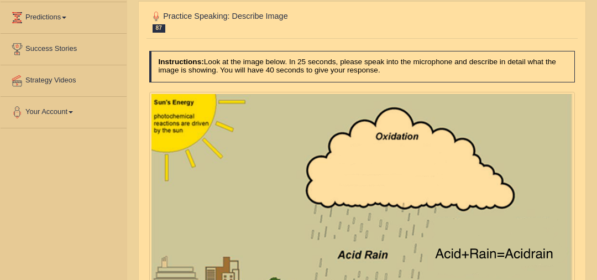
scroll to position [87, 0]
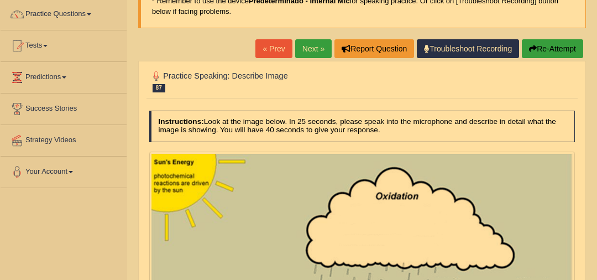
click at [311, 51] on link "Next »" at bounding box center [313, 48] width 36 height 19
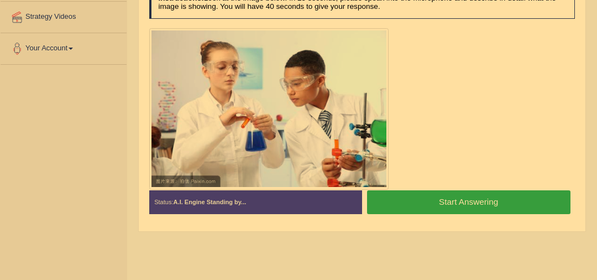
click at [453, 199] on button "Start Answering" at bounding box center [468, 202] width 203 height 24
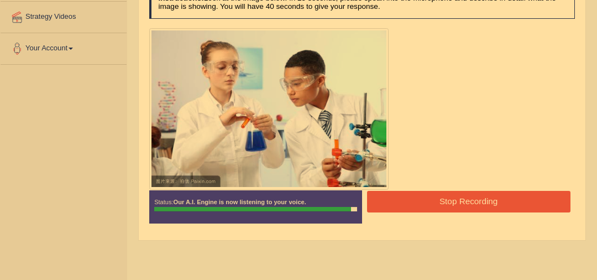
click at [499, 196] on button "Stop Recording" at bounding box center [468, 202] width 203 height 22
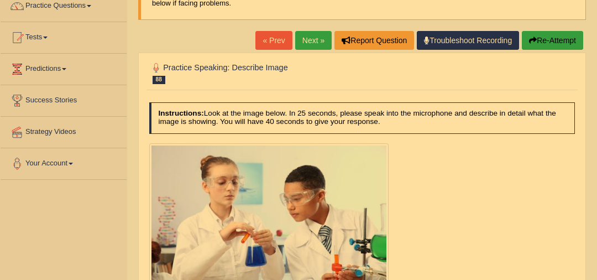
scroll to position [88, 0]
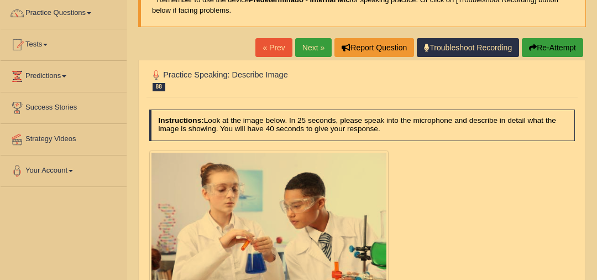
click at [311, 42] on link "Next »" at bounding box center [313, 47] width 36 height 19
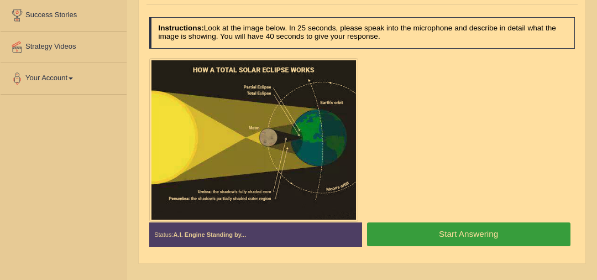
scroll to position [185, 0]
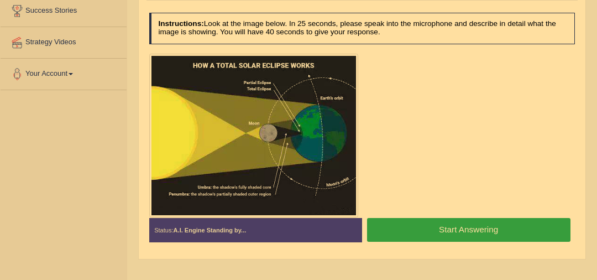
click at [489, 232] on button "Start Answering" at bounding box center [468, 230] width 203 height 24
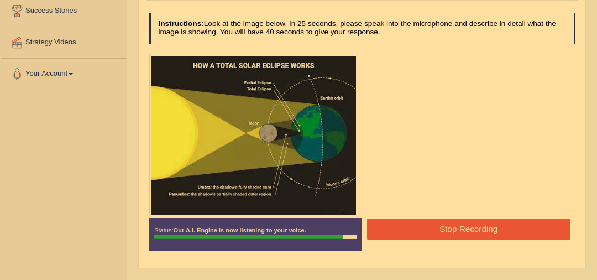
click at [502, 224] on button "Stop Recording" at bounding box center [468, 229] width 203 height 22
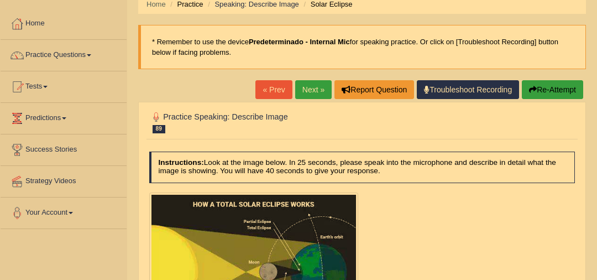
scroll to position [36, 0]
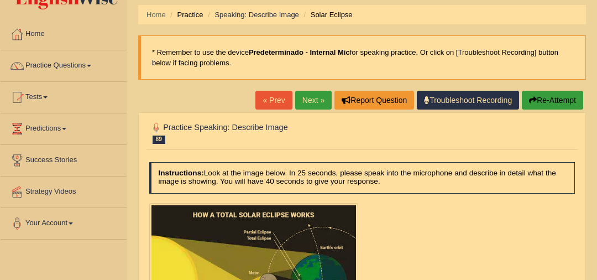
click at [308, 100] on link "Next »" at bounding box center [313, 100] width 36 height 19
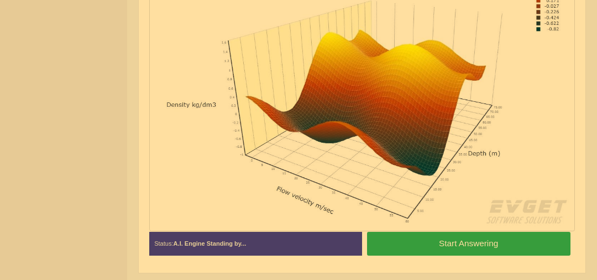
scroll to position [311, 0]
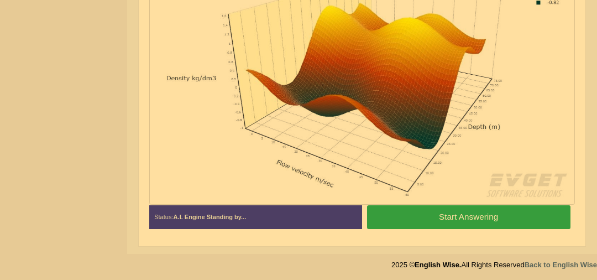
click at [478, 219] on button "Start Answering" at bounding box center [468, 217] width 203 height 24
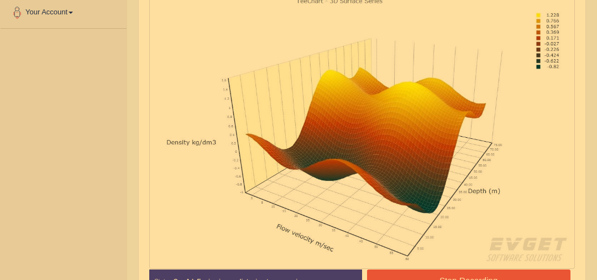
scroll to position [263, 0]
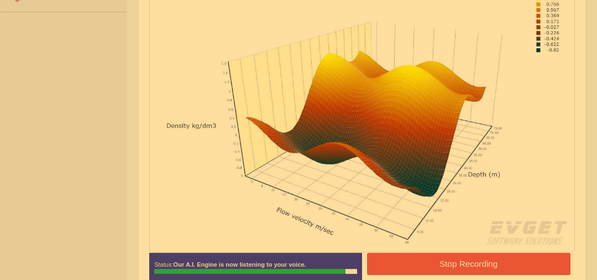
click at [510, 260] on button "Stop Recording" at bounding box center [468, 264] width 203 height 22
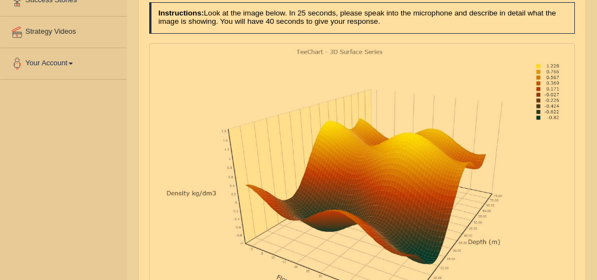
scroll to position [0, 0]
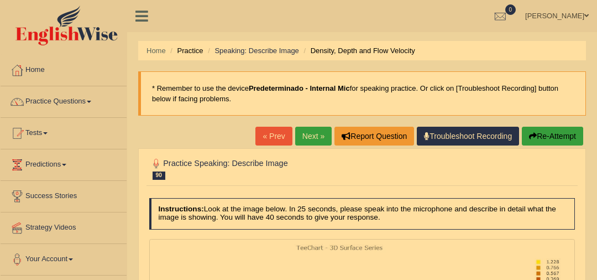
click at [310, 133] on link "Next »" at bounding box center [313, 136] width 36 height 19
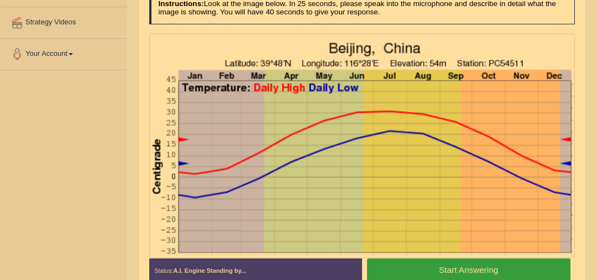
click at [519, 271] on button "Start Answering" at bounding box center [468, 270] width 203 height 24
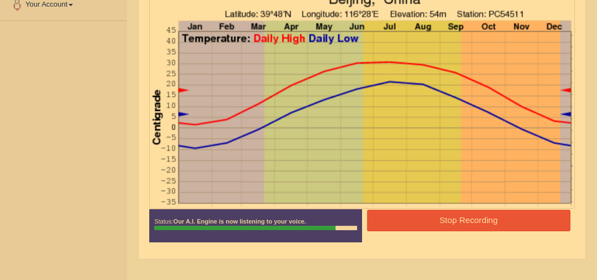
scroll to position [243, 0]
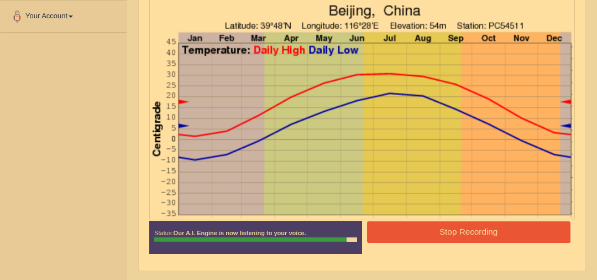
click at [510, 234] on button "Stop Recording" at bounding box center [468, 232] width 203 height 22
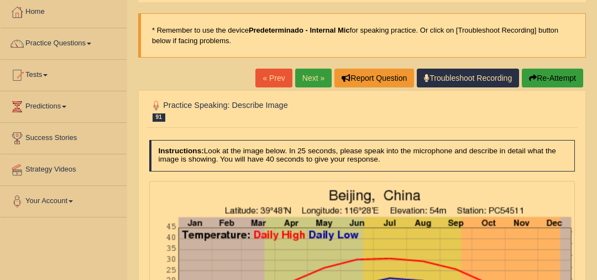
scroll to position [0, 0]
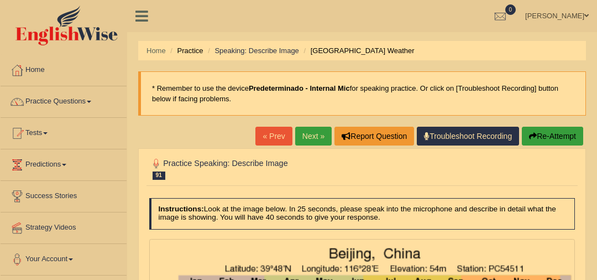
click at [303, 142] on link "Next »" at bounding box center [313, 136] width 36 height 19
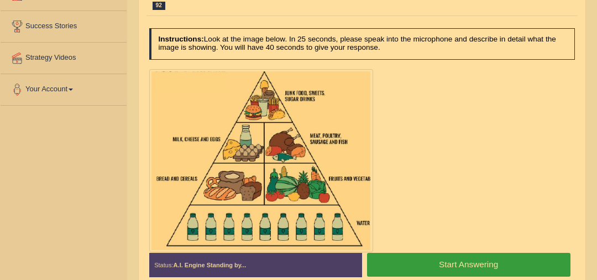
scroll to position [189, 0]
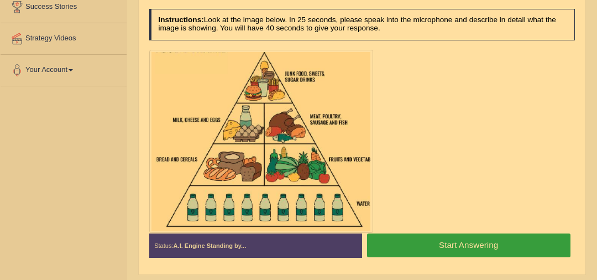
click at [479, 240] on button "Start Answering" at bounding box center [468, 245] width 203 height 24
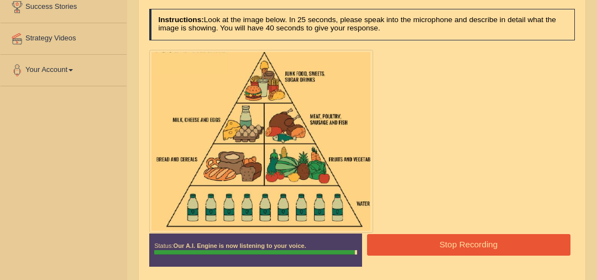
click at [479, 240] on button "Stop Recording" at bounding box center [468, 245] width 203 height 22
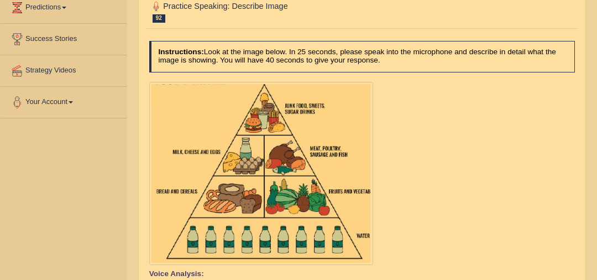
scroll to position [0, 0]
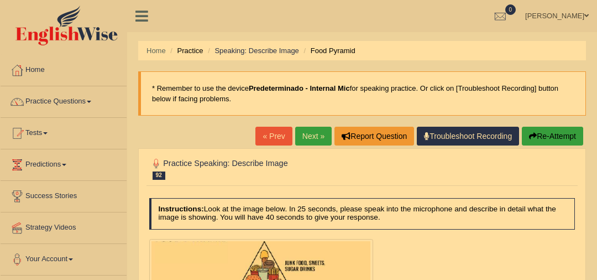
click at [326, 135] on link "Next »" at bounding box center [313, 136] width 36 height 19
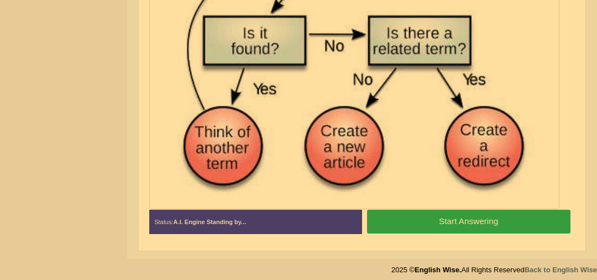
scroll to position [392, 0]
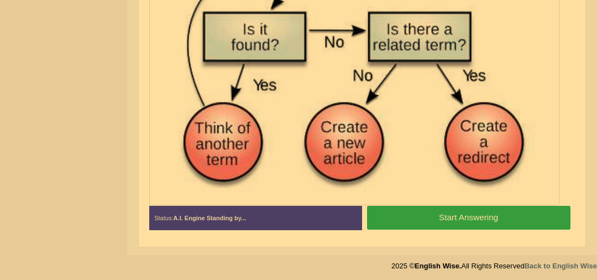
click at [524, 213] on button "Start Answering" at bounding box center [468, 218] width 203 height 24
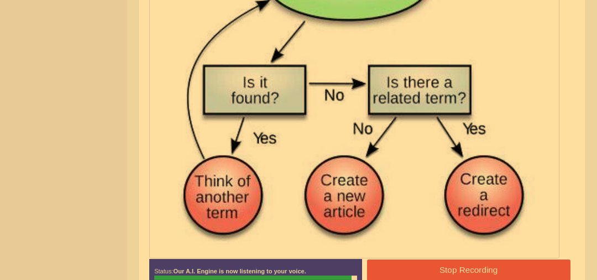
scroll to position [382, 0]
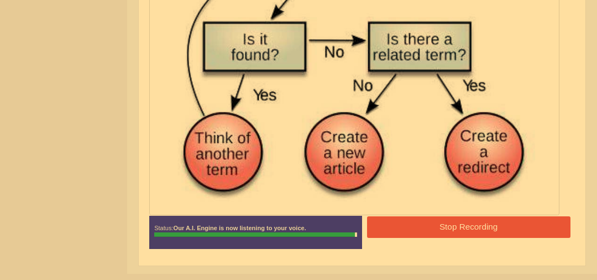
click at [457, 220] on button "Stop Recording" at bounding box center [468, 227] width 203 height 22
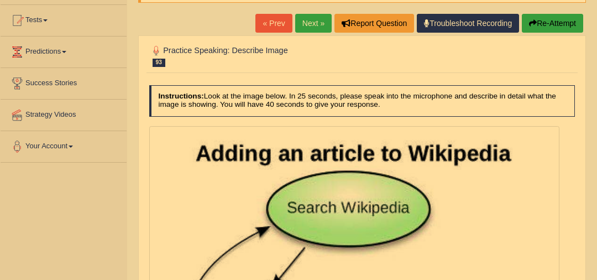
scroll to position [0, 0]
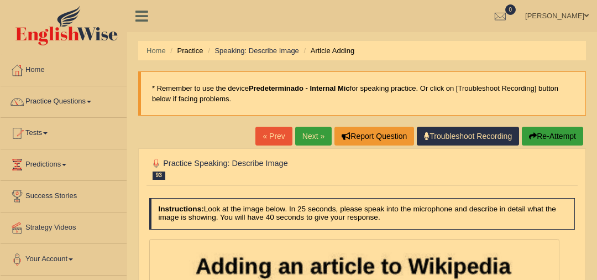
click at [306, 142] on link "Next »" at bounding box center [313, 136] width 36 height 19
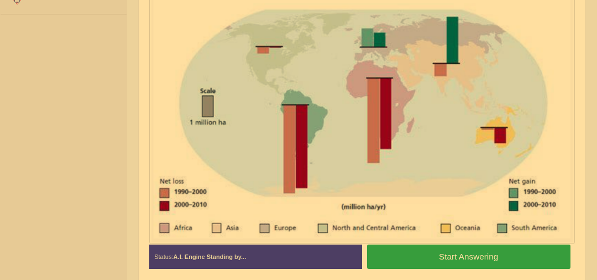
scroll to position [259, 0]
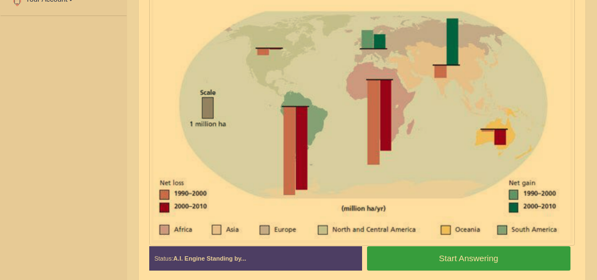
click at [495, 255] on button "Start Answering" at bounding box center [468, 258] width 203 height 24
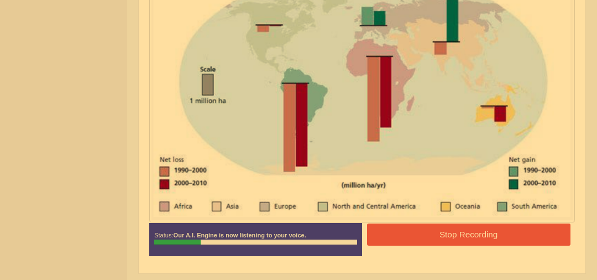
scroll to position [302, 0]
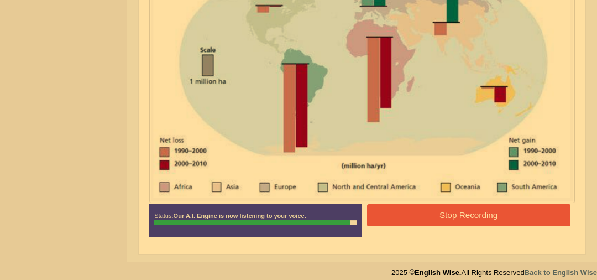
click at [508, 213] on button "Stop Recording" at bounding box center [468, 215] width 203 height 22
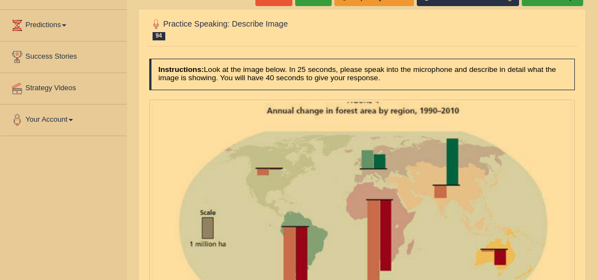
scroll to position [123, 0]
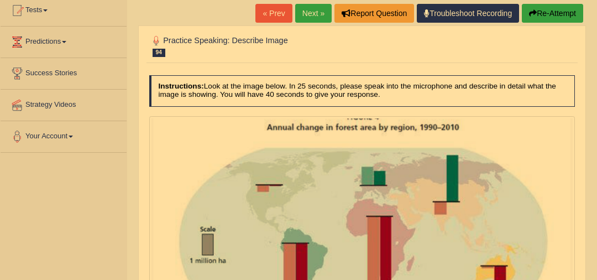
click at [305, 9] on link "Next »" at bounding box center [313, 13] width 36 height 19
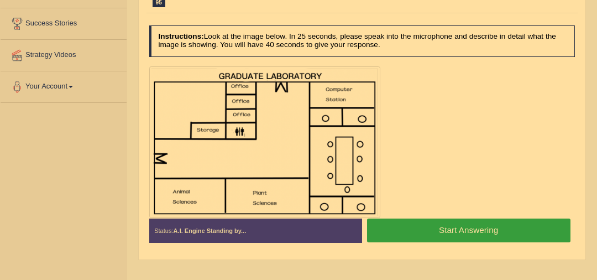
click at [476, 232] on button "Start Answering" at bounding box center [468, 230] width 203 height 24
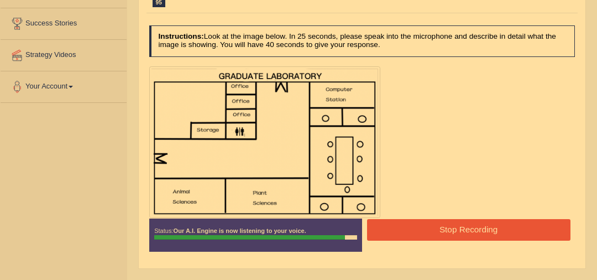
click at [476, 232] on button "Stop Recording" at bounding box center [468, 230] width 203 height 22
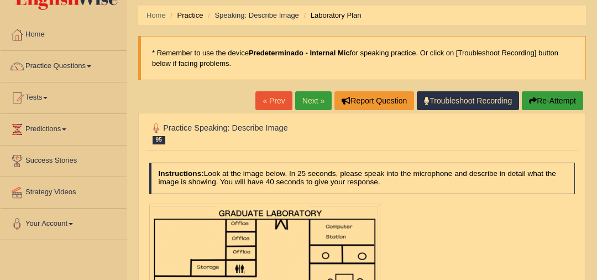
scroll to position [24, 0]
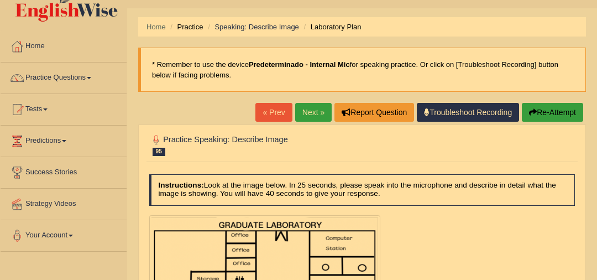
click at [572, 117] on button "Re-Attempt" at bounding box center [552, 112] width 61 height 19
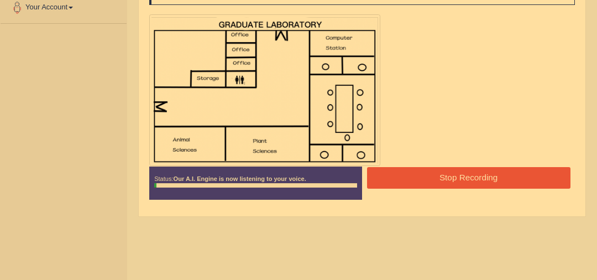
scroll to position [208, 0]
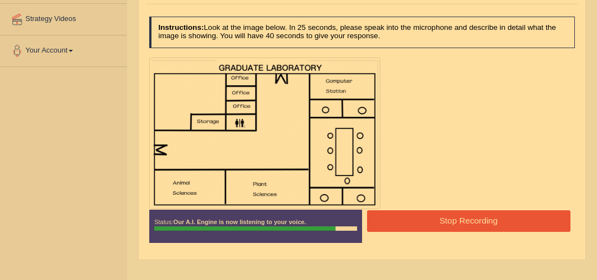
click at [520, 212] on button "Stop Recording" at bounding box center [468, 221] width 203 height 22
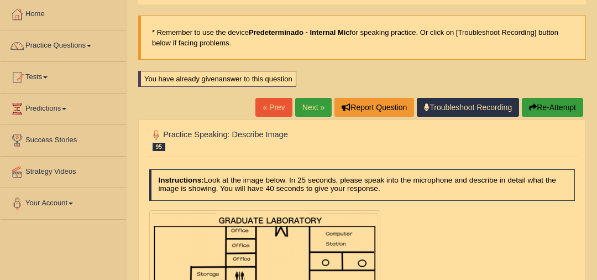
scroll to position [0, 0]
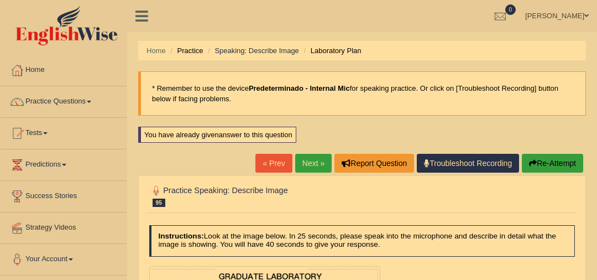
click at [308, 165] on link "Next »" at bounding box center [313, 163] width 36 height 19
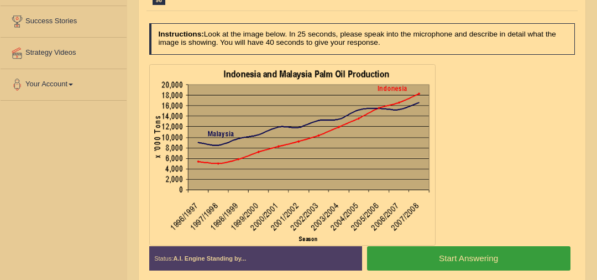
scroll to position [205, 0]
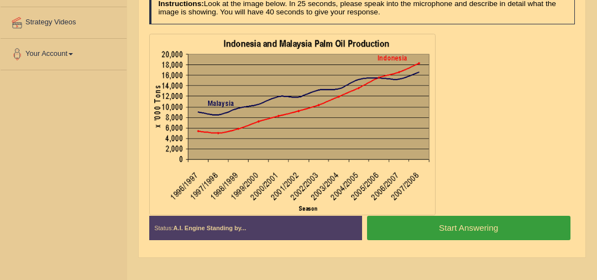
click at [454, 232] on button "Start Answering" at bounding box center [468, 228] width 203 height 24
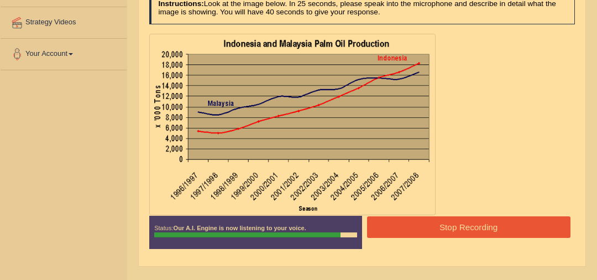
click at [454, 232] on button "Stop Recording" at bounding box center [468, 227] width 203 height 22
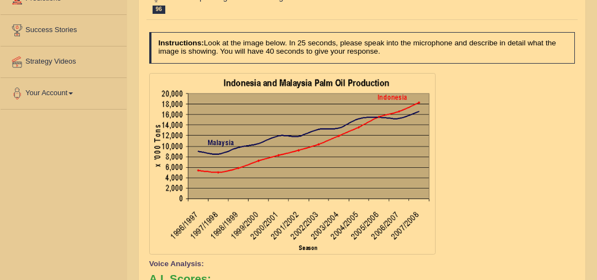
scroll to position [91, 0]
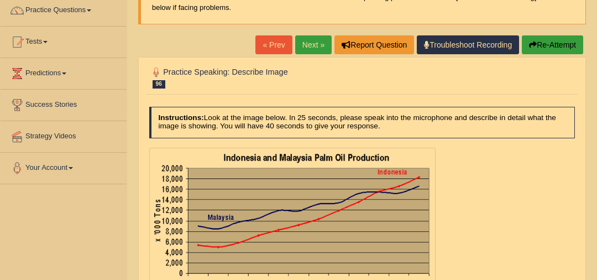
click at [305, 39] on link "Next »" at bounding box center [313, 44] width 36 height 19
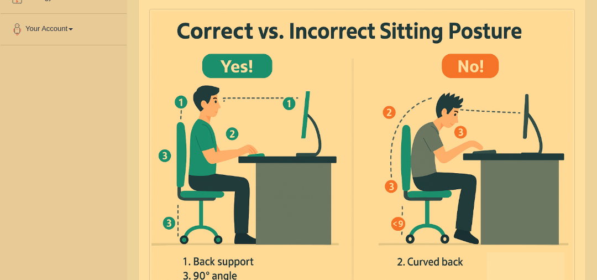
scroll to position [317, 0]
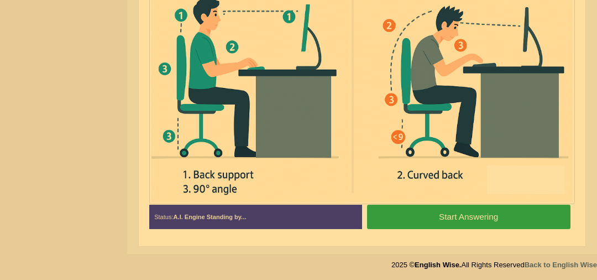
click at [526, 217] on button "Start Answering" at bounding box center [468, 217] width 203 height 24
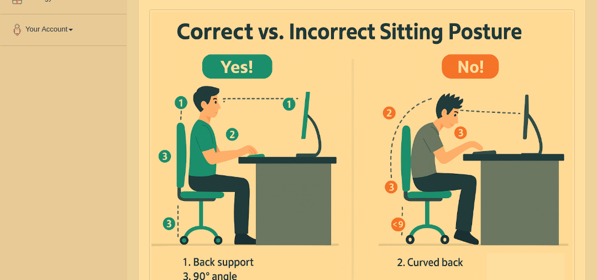
scroll to position [326, 0]
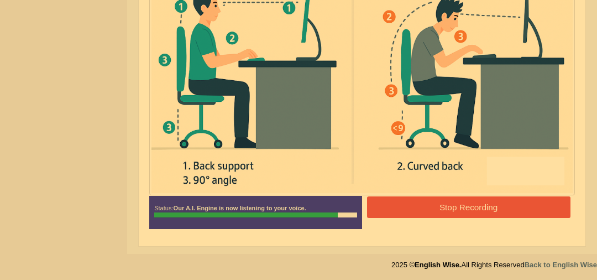
click at [484, 201] on button "Stop Recording" at bounding box center [468, 207] width 203 height 22
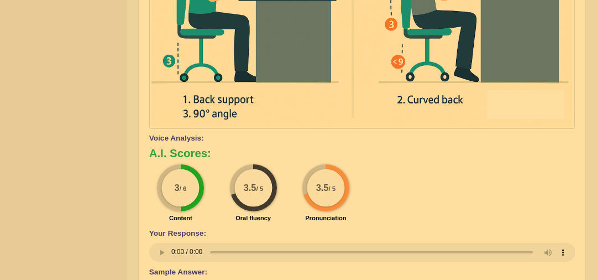
scroll to position [79, 0]
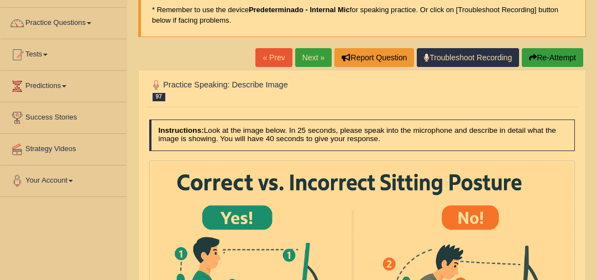
click at [299, 56] on link "Next »" at bounding box center [313, 57] width 36 height 19
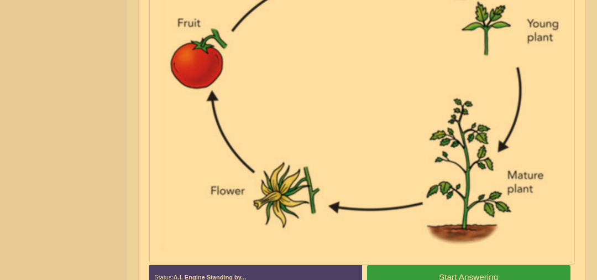
scroll to position [426, 0]
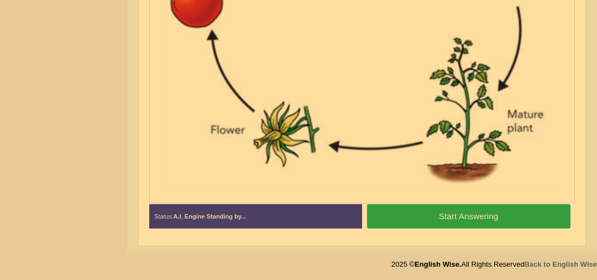
click at [505, 212] on button "Start Answering" at bounding box center [468, 216] width 203 height 24
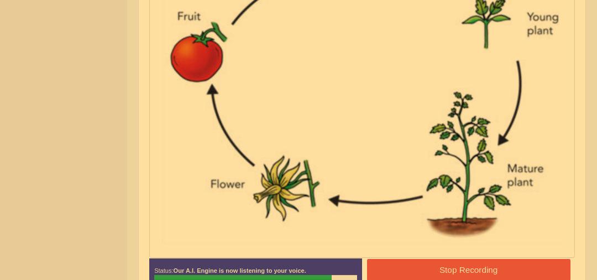
scroll to position [431, 0]
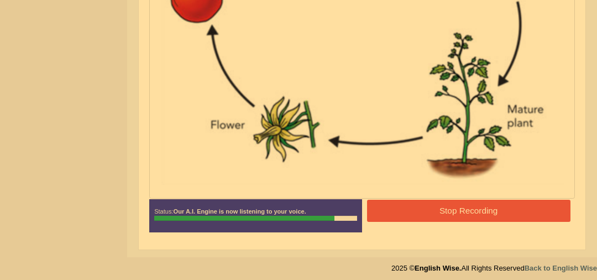
click at [506, 210] on button "Stop Recording" at bounding box center [468, 211] width 203 height 22
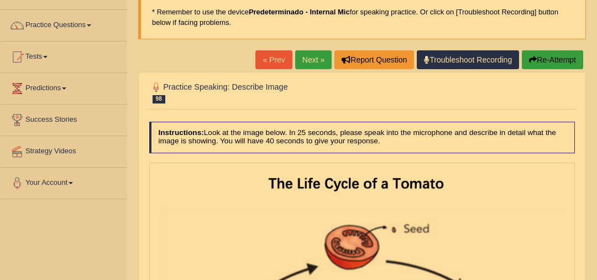
scroll to position [0, 0]
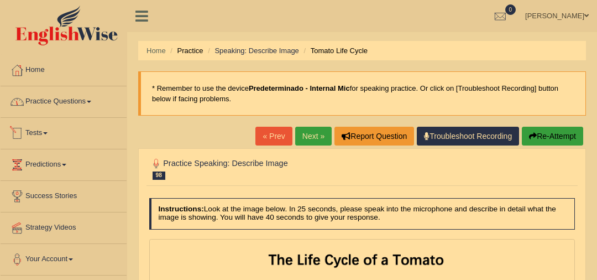
click at [96, 93] on link "Practice Questions" at bounding box center [64, 100] width 126 height 28
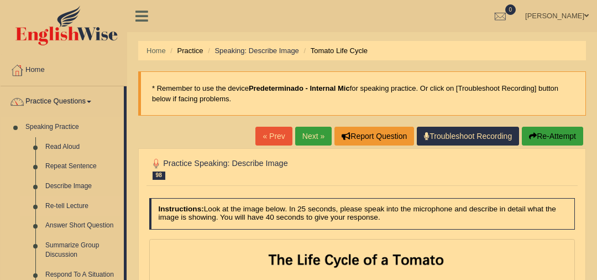
click at [79, 204] on link "Re-tell Lecture" at bounding box center [81, 206] width 83 height 20
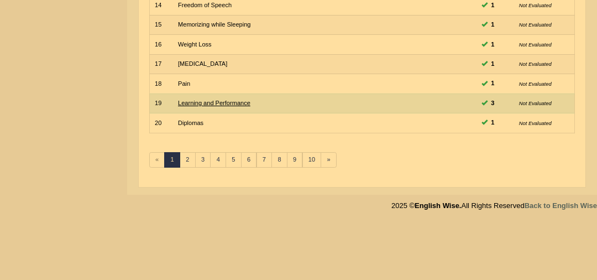
scroll to position [353, 0]
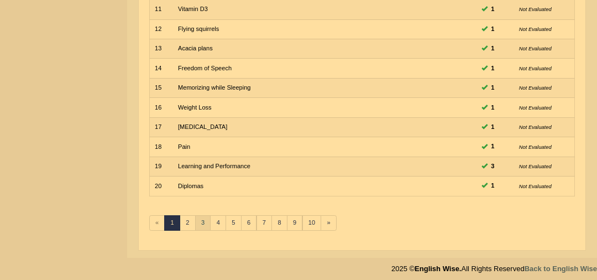
click at [202, 221] on link "3" at bounding box center [203, 222] width 16 height 15
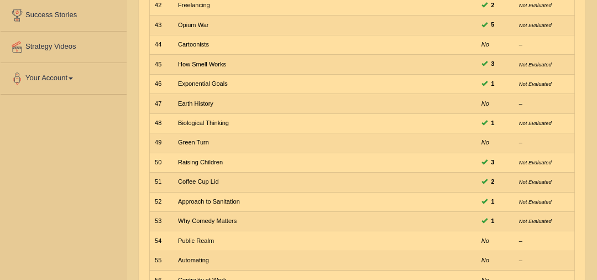
scroll to position [325, 0]
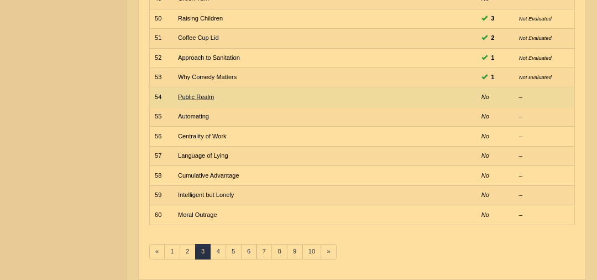
click at [195, 93] on link "Public Realm" at bounding box center [196, 96] width 36 height 7
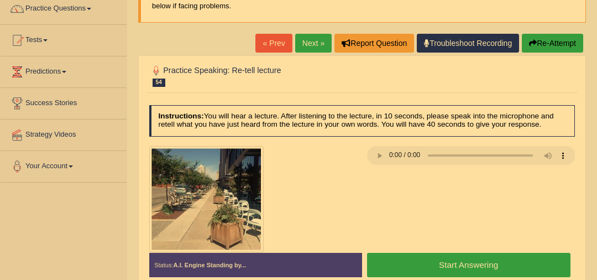
scroll to position [119, 0]
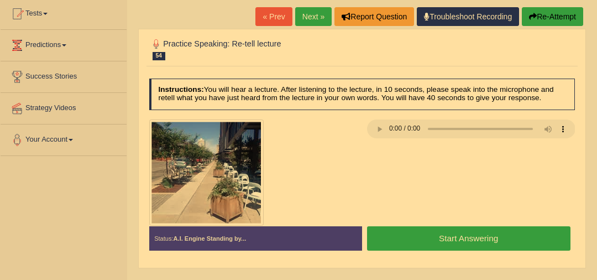
click at [463, 239] on button "Start Answering" at bounding box center [468, 238] width 203 height 24
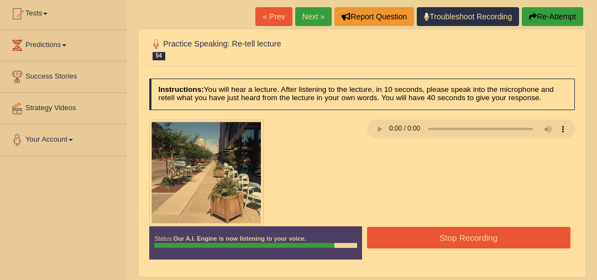
click at [463, 239] on button "Stop Recording" at bounding box center [468, 238] width 203 height 22
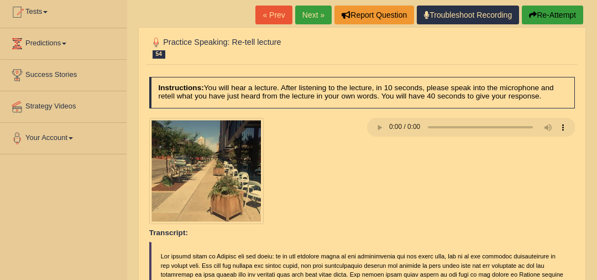
scroll to position [121, 0]
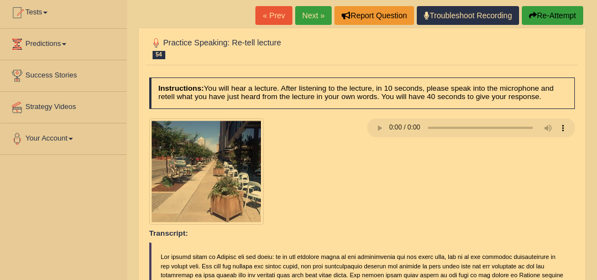
click at [307, 16] on link "Next »" at bounding box center [313, 15] width 36 height 19
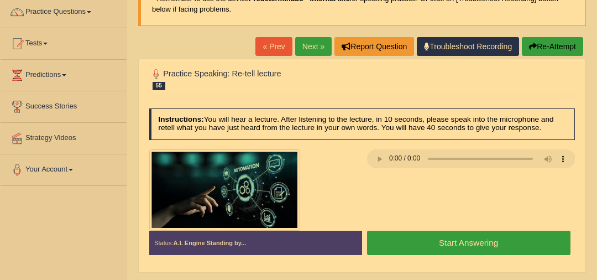
scroll to position [90, 0]
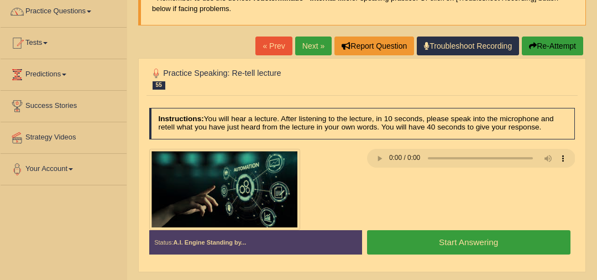
click at [460, 240] on button "Start Answering" at bounding box center [468, 242] width 203 height 24
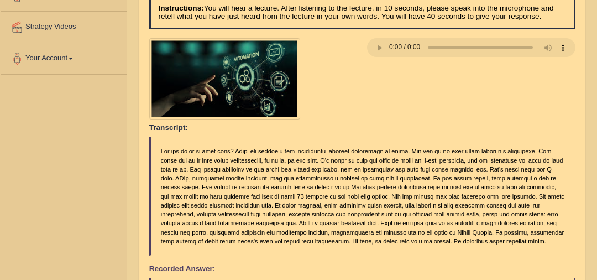
scroll to position [122, 0]
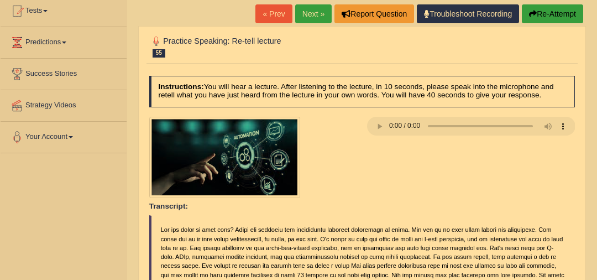
click at [321, 12] on link "Next »" at bounding box center [313, 13] width 36 height 19
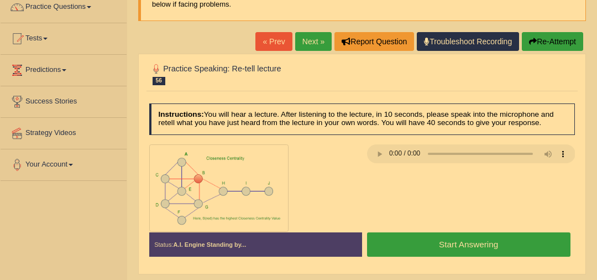
click at [509, 241] on button "Start Answering" at bounding box center [468, 244] width 203 height 24
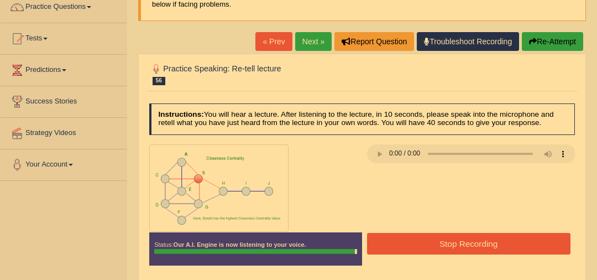
click at [442, 243] on button "Stop Recording" at bounding box center [468, 244] width 203 height 22
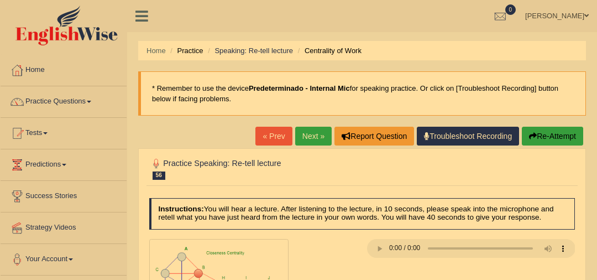
click at [305, 129] on link "Next »" at bounding box center [313, 136] width 36 height 19
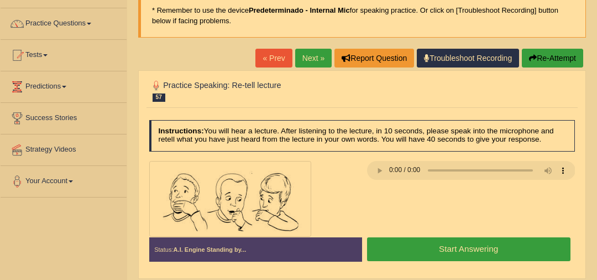
scroll to position [140, 0]
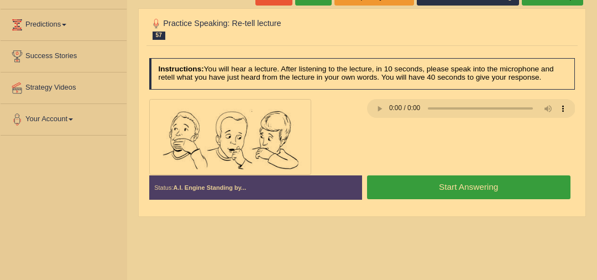
click at [501, 189] on button "Start Answering" at bounding box center [468, 187] width 203 height 24
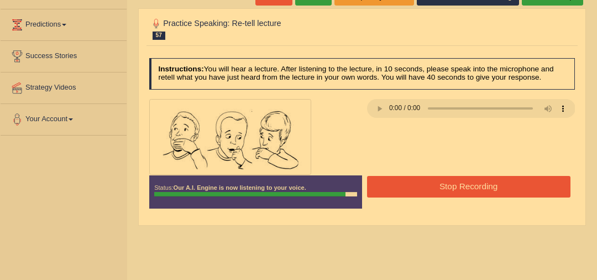
click at [501, 189] on button "Stop Recording" at bounding box center [468, 187] width 203 height 22
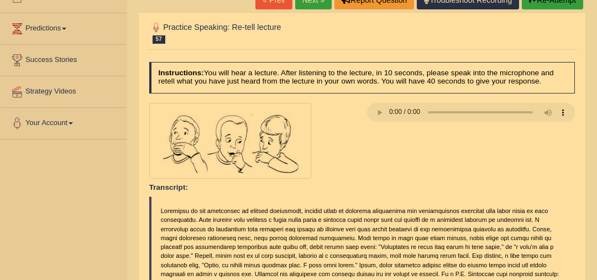
scroll to position [0, 0]
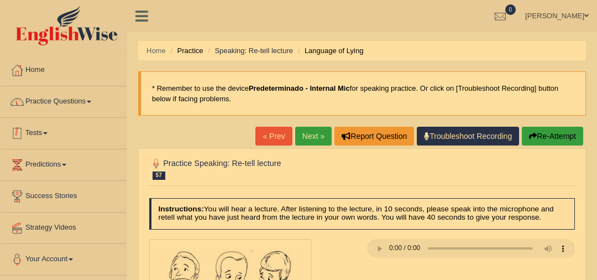
click at [76, 97] on link "Practice Questions" at bounding box center [64, 100] width 126 height 28
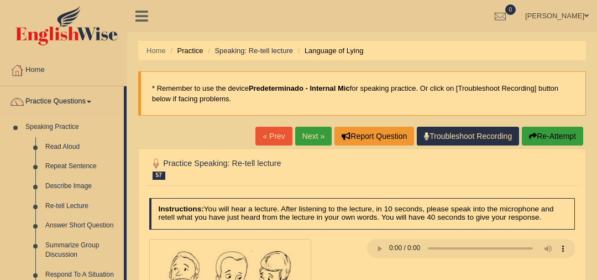
click at [95, 228] on link "Answer Short Question" at bounding box center [81, 226] width 83 height 20
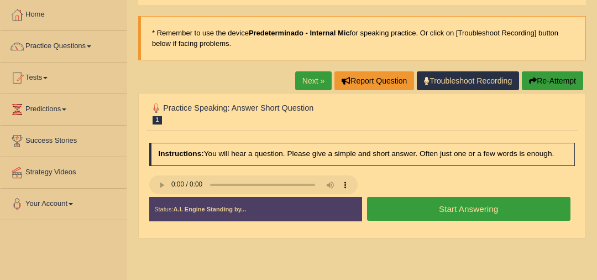
scroll to position [56, 0]
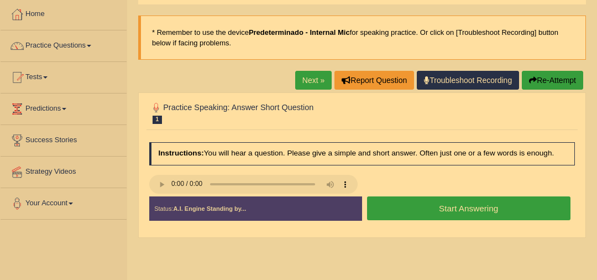
click at [475, 208] on button "Start Answering" at bounding box center [468, 208] width 203 height 24
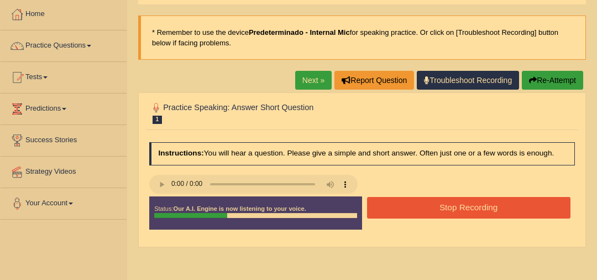
click at [475, 208] on button "Stop Recording" at bounding box center [468, 208] width 203 height 22
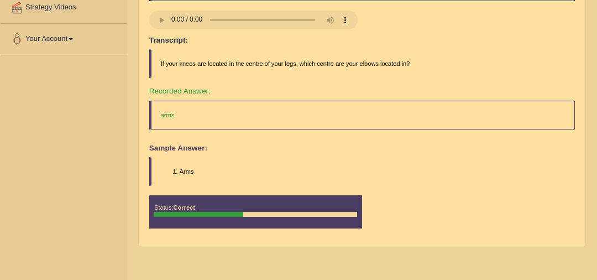
scroll to position [0, 0]
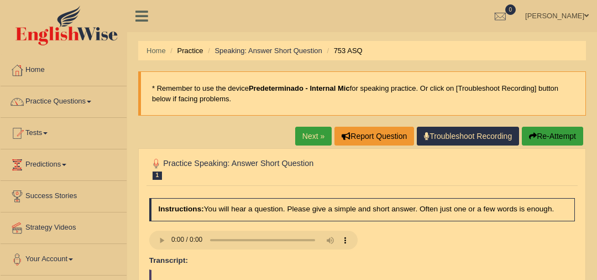
click at [320, 132] on link "Next »" at bounding box center [313, 136] width 36 height 19
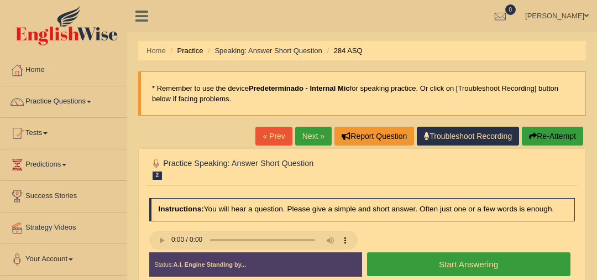
click at [493, 270] on button "Start Answering" at bounding box center [468, 264] width 203 height 24
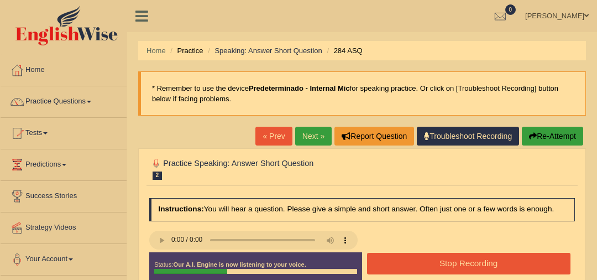
click at [505, 258] on button "Stop Recording" at bounding box center [468, 264] width 203 height 22
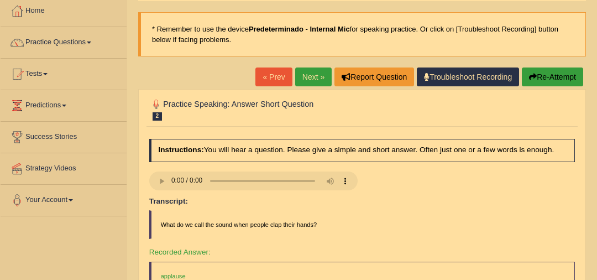
scroll to position [23, 0]
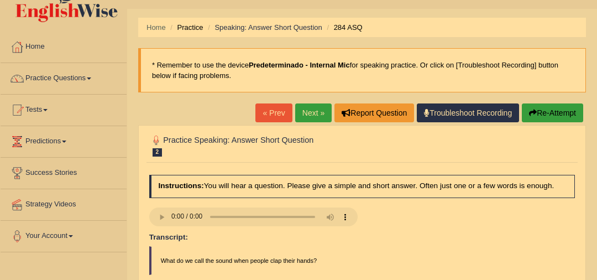
click at [305, 110] on link "Next »" at bounding box center [313, 112] width 36 height 19
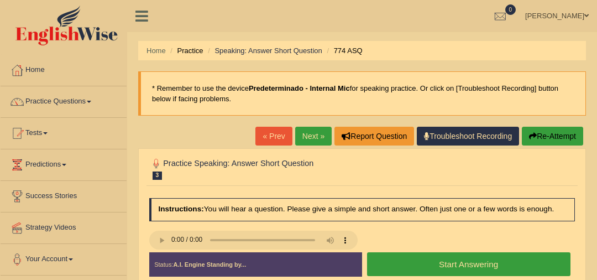
click at [466, 267] on button "Start Answering" at bounding box center [468, 264] width 203 height 24
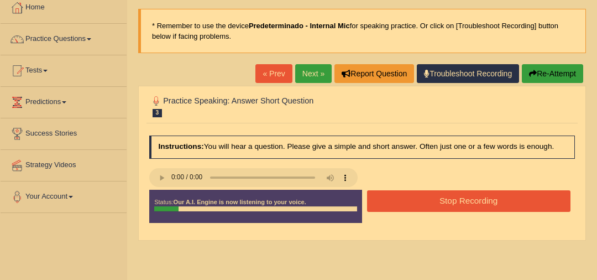
scroll to position [63, 0]
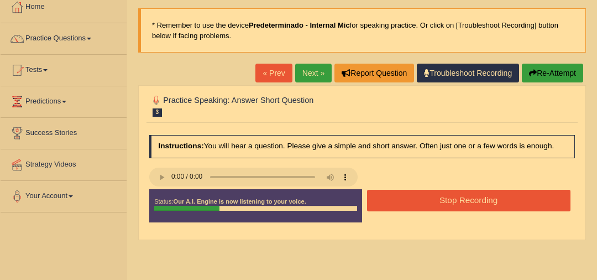
click at [472, 202] on button "Stop Recording" at bounding box center [468, 201] width 203 height 22
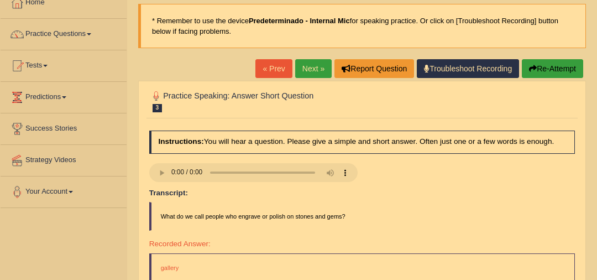
scroll to position [57, 0]
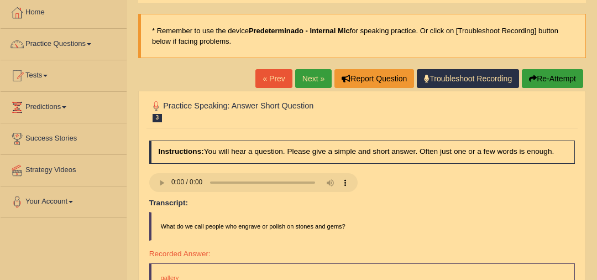
click at [315, 82] on link "Next »" at bounding box center [313, 78] width 36 height 19
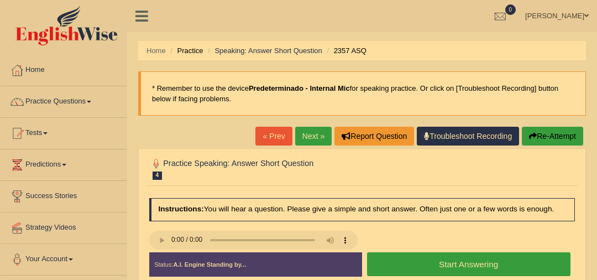
click at [479, 261] on button "Start Answering" at bounding box center [468, 264] width 203 height 24
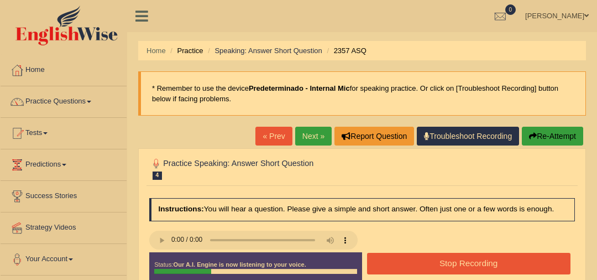
click at [479, 261] on button "Stop Recording" at bounding box center [468, 264] width 203 height 22
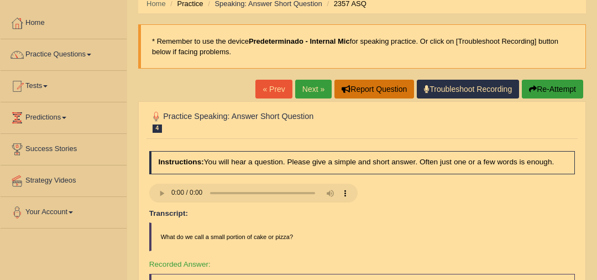
scroll to position [30, 0]
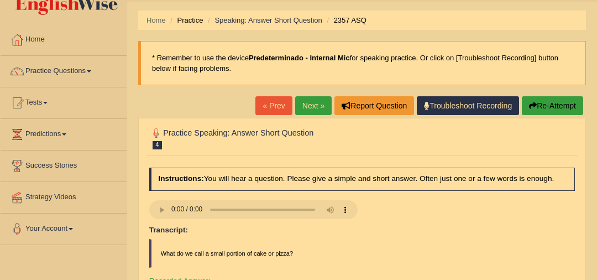
click at [305, 104] on link "Next »" at bounding box center [313, 105] width 36 height 19
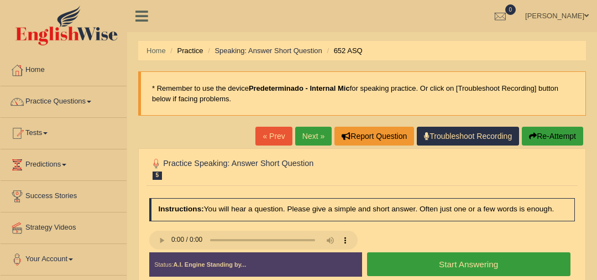
click at [490, 263] on button "Start Answering" at bounding box center [468, 264] width 203 height 24
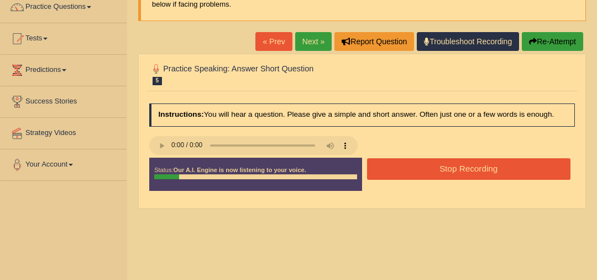
scroll to position [95, 0]
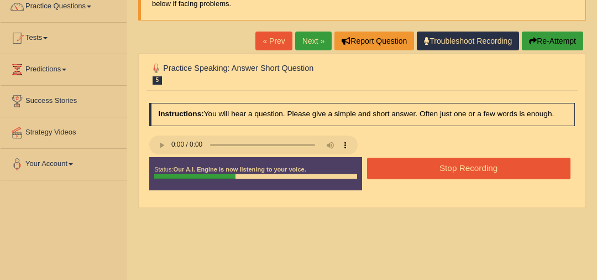
click at [471, 163] on button "Stop Recording" at bounding box center [468, 169] width 203 height 22
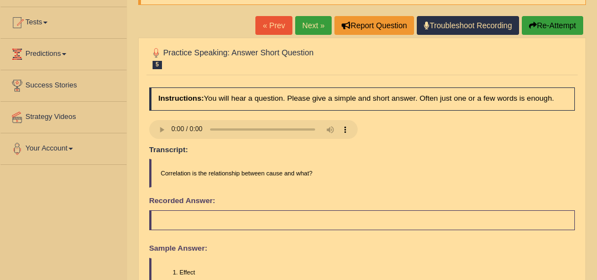
scroll to position [0, 0]
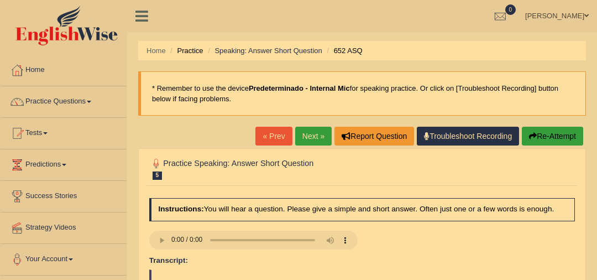
click at [318, 133] on link "Next »" at bounding box center [313, 136] width 36 height 19
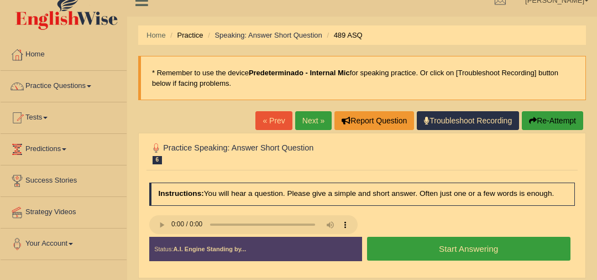
scroll to position [17, 0]
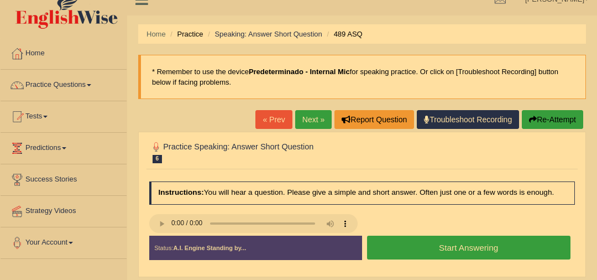
click at [488, 250] on button "Start Answering" at bounding box center [468, 248] width 203 height 24
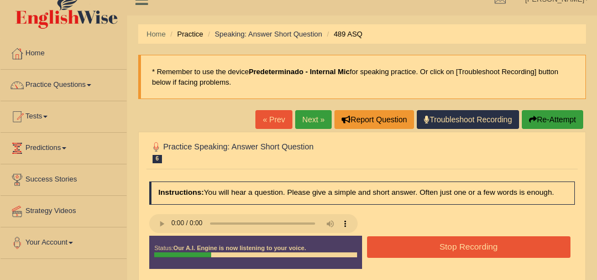
click at [488, 250] on button "Stop Recording" at bounding box center [468, 247] width 203 height 22
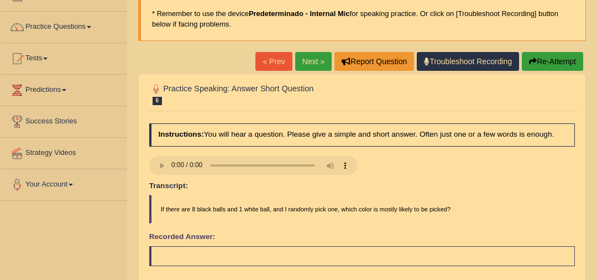
scroll to position [18, 0]
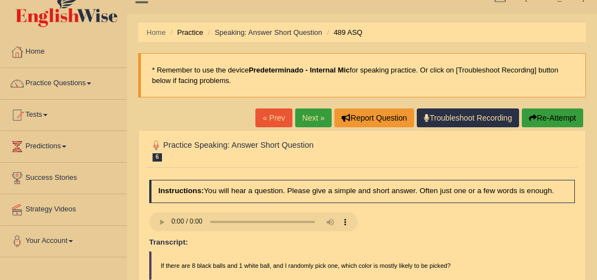
click at [301, 118] on link "Next »" at bounding box center [313, 117] width 36 height 19
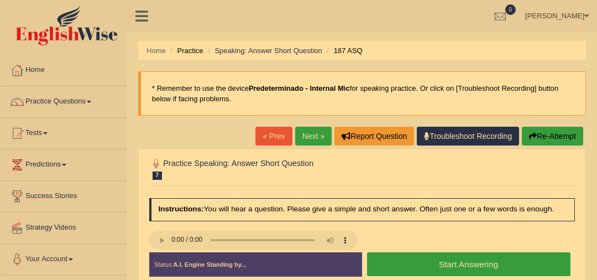
click at [499, 265] on button "Start Answering" at bounding box center [468, 264] width 203 height 24
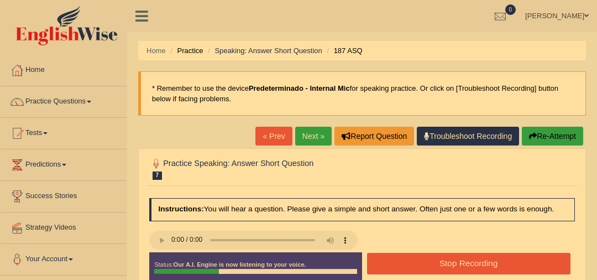
click at [499, 265] on button "Stop Recording" at bounding box center [468, 264] width 203 height 22
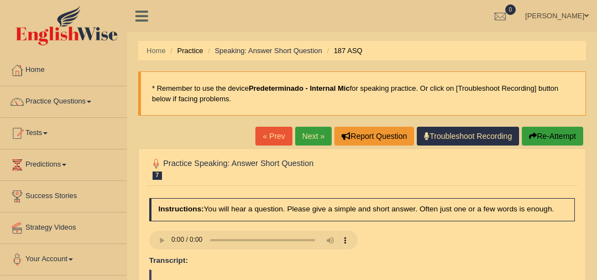
click at [88, 95] on link "Practice Questions" at bounding box center [64, 100] width 126 height 28
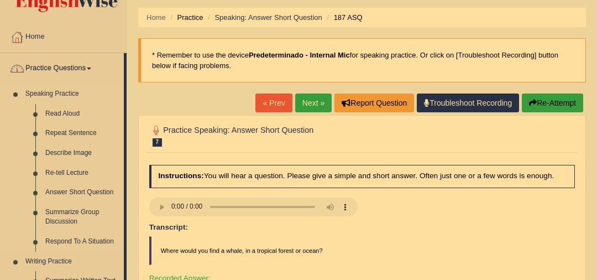
scroll to position [40, 0]
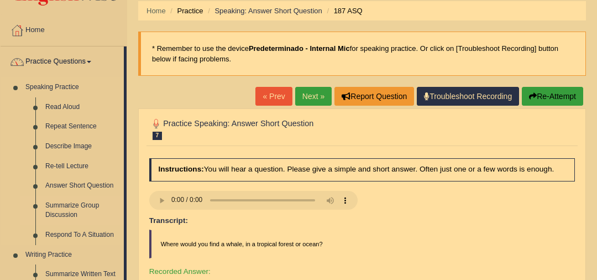
click at [70, 205] on link "Summarize Group Discussion" at bounding box center [81, 210] width 83 height 29
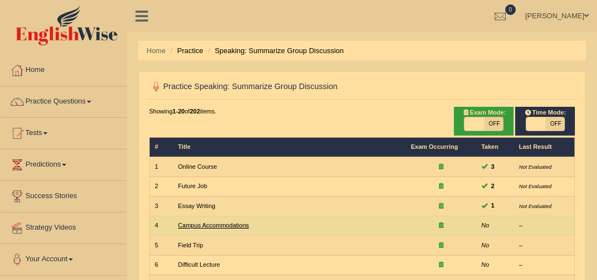
click at [221, 227] on link "Campus Accommodations" at bounding box center [213, 225] width 71 height 7
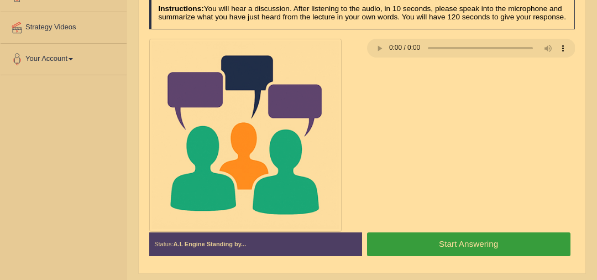
scroll to position [91, 0]
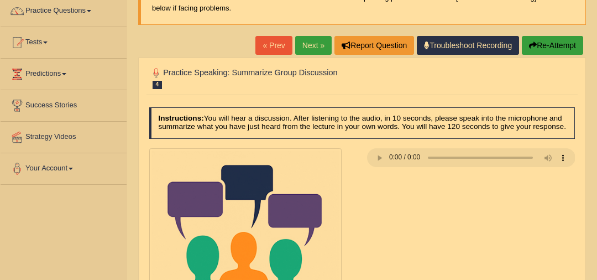
click at [303, 44] on link "Next »" at bounding box center [313, 45] width 36 height 19
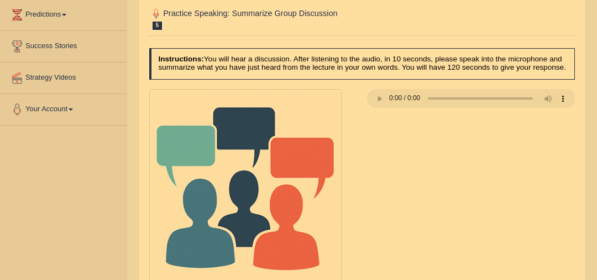
scroll to position [300, 0]
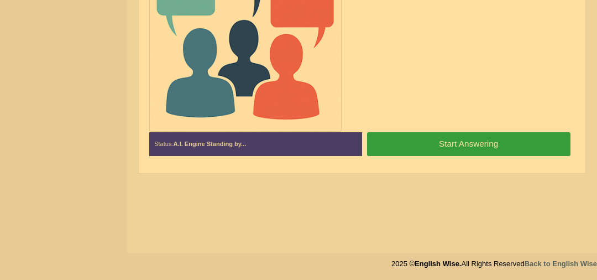
click at [472, 145] on button "Start Answering" at bounding box center [468, 144] width 203 height 24
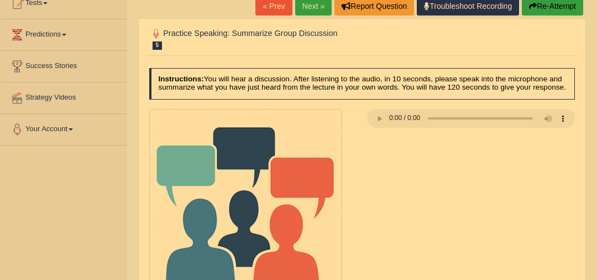
scroll to position [270, 0]
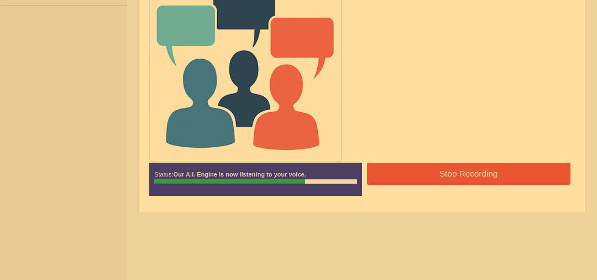
click at [481, 180] on button "Stop Recording" at bounding box center [468, 174] width 203 height 22
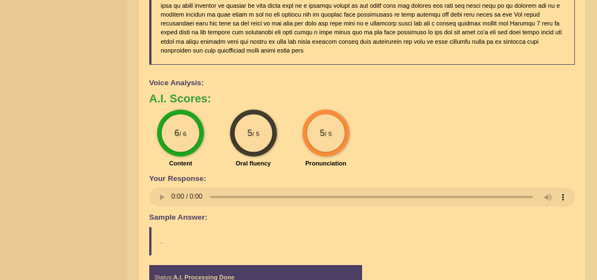
scroll to position [710, 0]
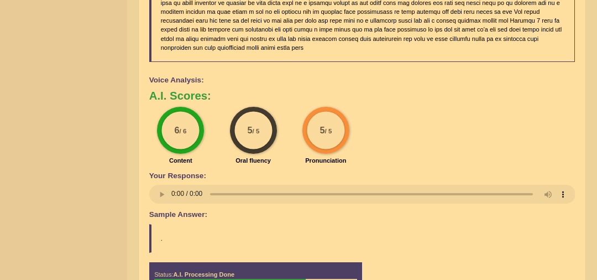
click at [206, 140] on div "6 / 6 Content" at bounding box center [180, 137] width 72 height 61
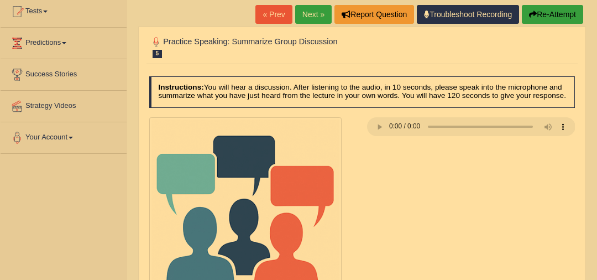
scroll to position [121, 0]
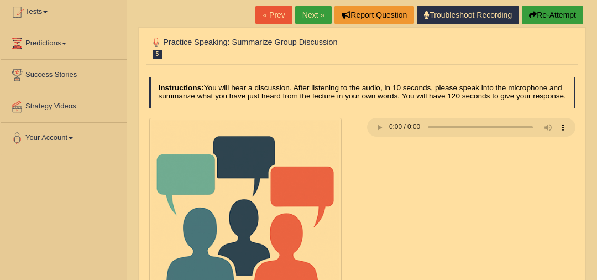
click at [319, 14] on link "Next »" at bounding box center [313, 15] width 36 height 19
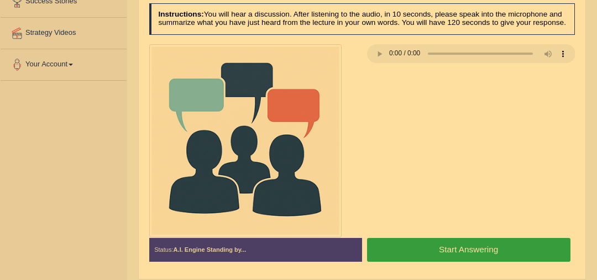
scroll to position [218, 0]
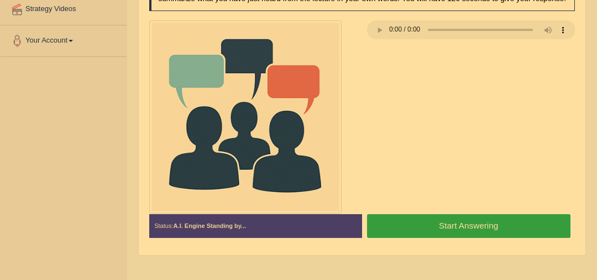
click at [470, 224] on button "Start Answering" at bounding box center [468, 226] width 203 height 24
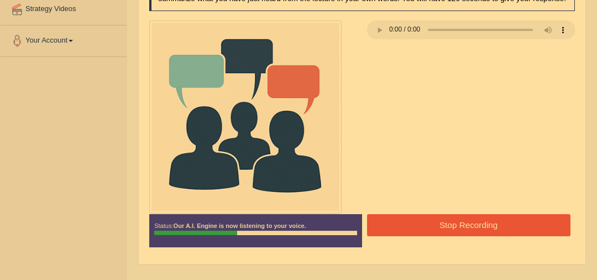
click at [541, 171] on div at bounding box center [362, 116] width 436 height 193
click at [482, 228] on button "Stop Recording" at bounding box center [468, 225] width 203 height 22
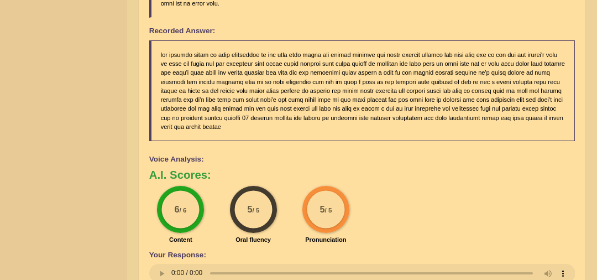
scroll to position [631, 0]
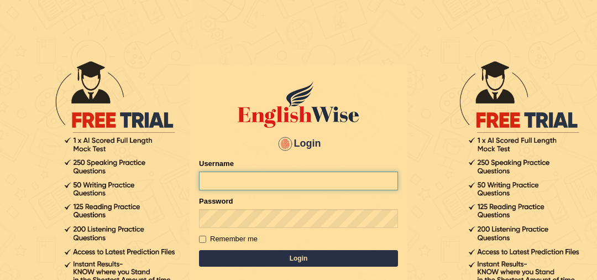
type input "florbello"
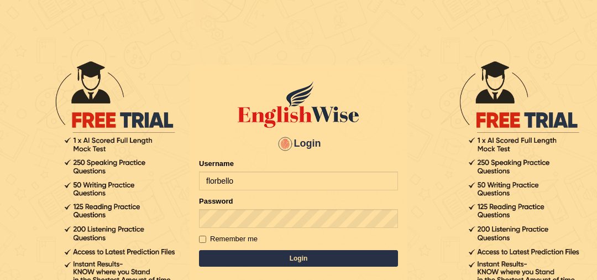
click at [287, 252] on button "Login" at bounding box center [298, 258] width 199 height 17
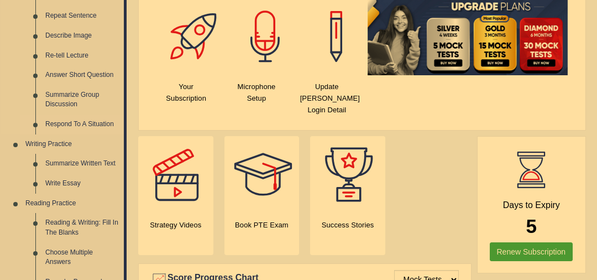
click at [82, 124] on link "Respond To A Situation" at bounding box center [81, 124] width 83 height 20
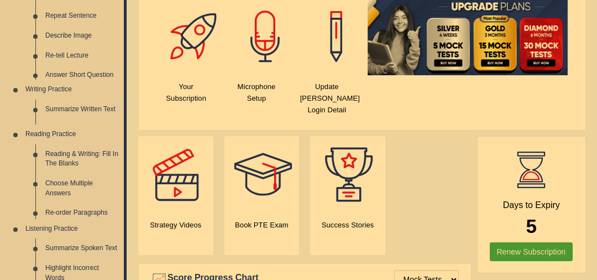
scroll to position [150, 0]
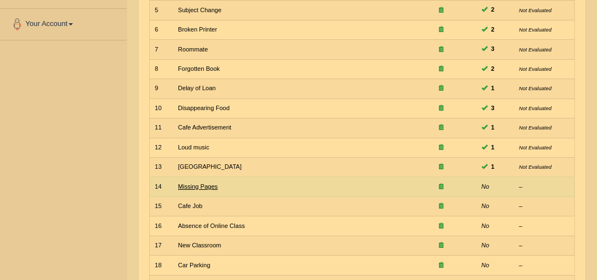
click at [208, 184] on link "Missing Pages" at bounding box center [198, 186] width 40 height 7
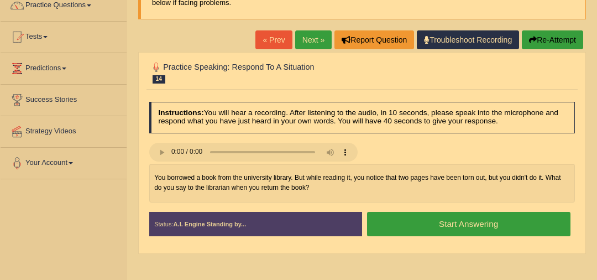
click at [500, 218] on button "Start Answering" at bounding box center [468, 224] width 203 height 24
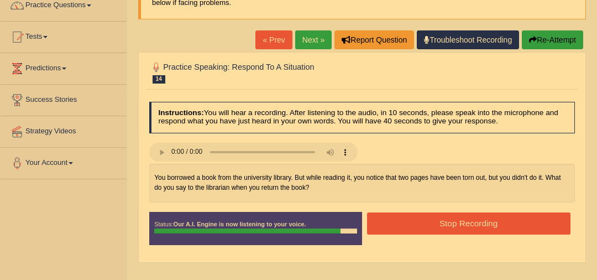
click at [500, 218] on button "Stop Recording" at bounding box center [468, 223] width 203 height 22
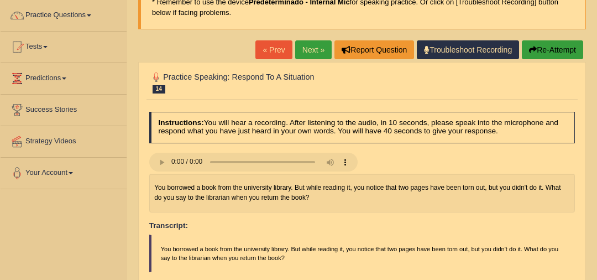
scroll to position [81, 0]
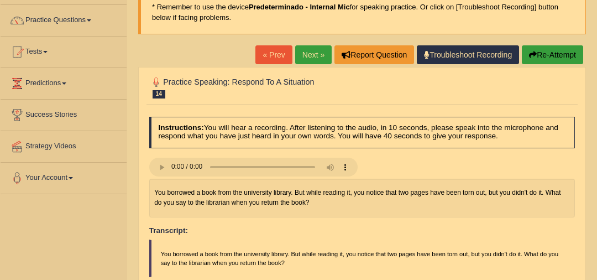
click at [297, 50] on link "Next »" at bounding box center [313, 54] width 36 height 19
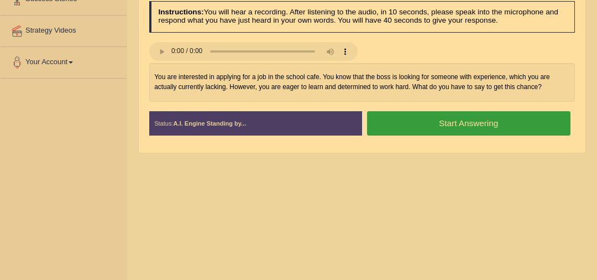
click at [489, 124] on button "Start Answering" at bounding box center [468, 123] width 203 height 24
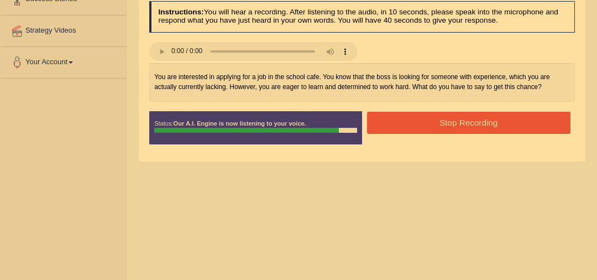
click at [489, 124] on button "Stop Recording" at bounding box center [468, 123] width 203 height 22
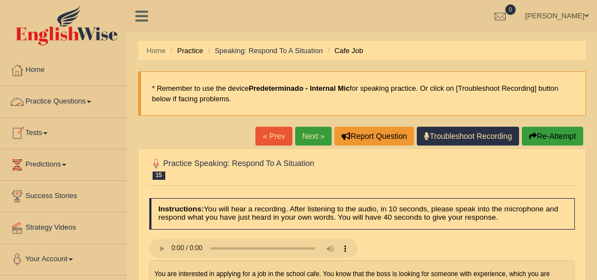
click at [317, 134] on link "Next »" at bounding box center [313, 136] width 36 height 19
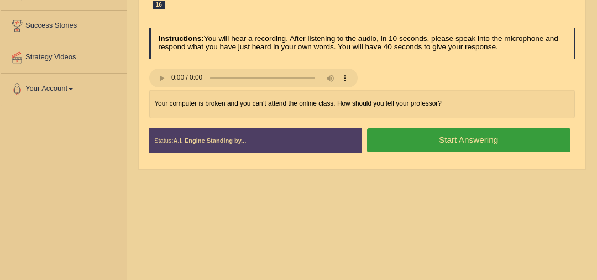
click at [473, 139] on button "Start Answering" at bounding box center [468, 140] width 203 height 24
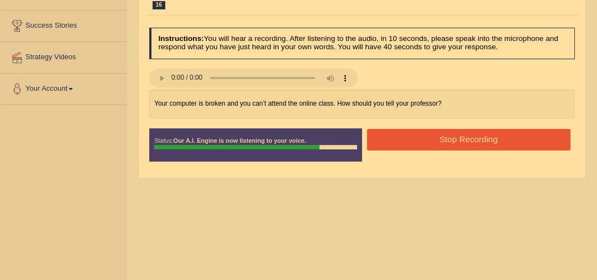
click at [473, 139] on button "Stop Recording" at bounding box center [468, 140] width 203 height 22
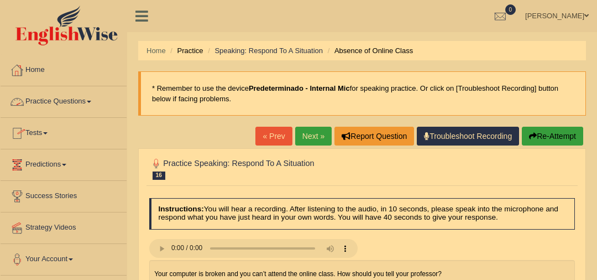
click at [86, 106] on link "Practice Questions" at bounding box center [64, 100] width 126 height 28
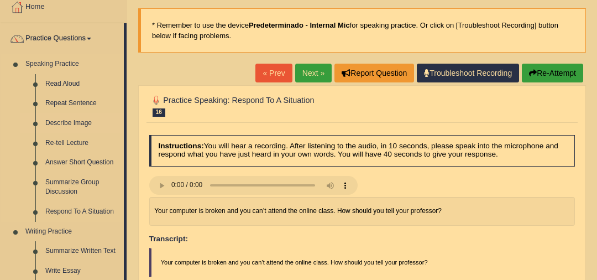
scroll to position [86, 0]
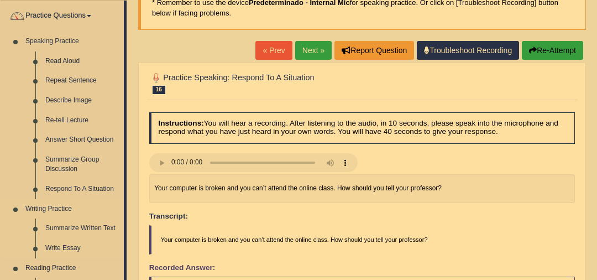
click at [91, 223] on link "Summarize Written Text" at bounding box center [81, 228] width 83 height 20
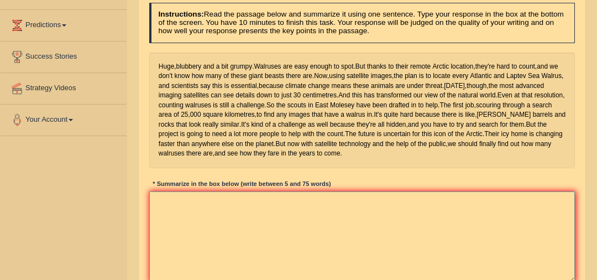
click at [372, 243] on textarea at bounding box center [362, 236] width 426 height 91
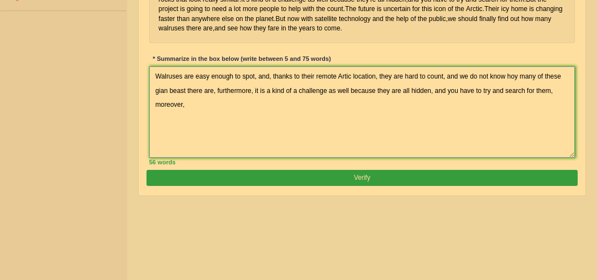
scroll to position [257, 0]
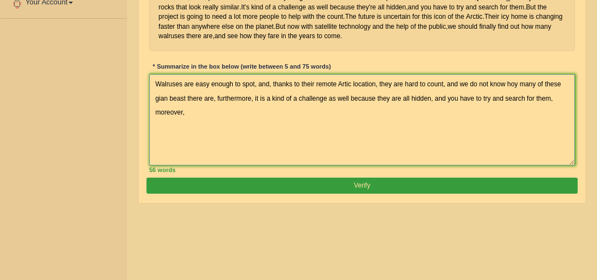
click at [546, 135] on textarea "Walruses are easy enough to spot, and, thanks to their remote Artic location, t…" at bounding box center [362, 119] width 426 height 91
click at [294, 150] on textarea "Walruses are easy enough to spot, and, thanks to their remote Artic location, t…" at bounding box center [362, 119] width 426 height 91
drag, startPoint x: 558, startPoint y: 134, endPoint x: 546, endPoint y: 135, distance: 12.8
click at [546, 135] on textarea "Walruses are easy enough to spot, and, thanks to their remote Artic location, t…" at bounding box center [362, 119] width 426 height 91
click at [462, 158] on textarea "Walruses are easy enough to spot, and, thanks to their remote Artic location, t…" at bounding box center [362, 119] width 426 height 91
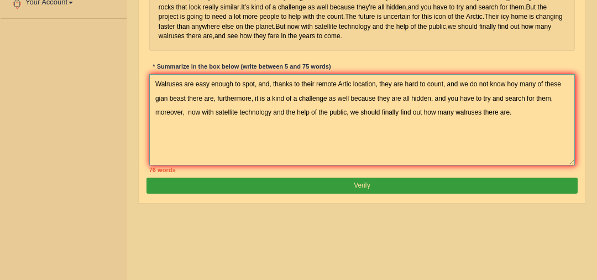
click at [513, 151] on textarea "Walruses are easy enough to spot, and, thanks to their remote Artic location, t…" at bounding box center [362, 119] width 426 height 91
drag, startPoint x: 513, startPoint y: 151, endPoint x: 546, endPoint y: 133, distance: 37.9
click at [546, 133] on textarea "Walruses are easy enough to spot, and, thanks to their remote Artic location, t…" at bounding box center [362, 119] width 426 height 91
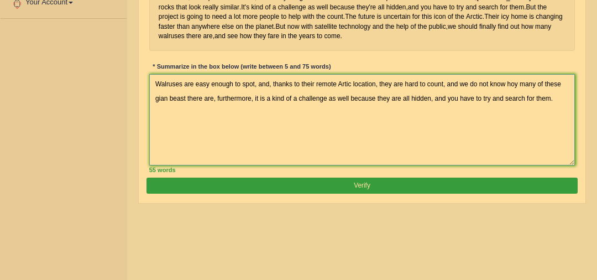
type textarea "Walruses are easy enough to spot, and, thanks to their remote Artic location, t…"
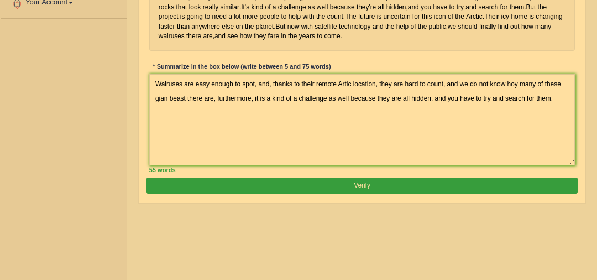
click at [498, 193] on button "Verify" at bounding box center [362, 185] width 431 height 16
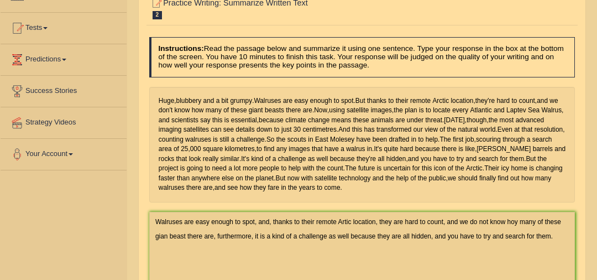
scroll to position [0, 0]
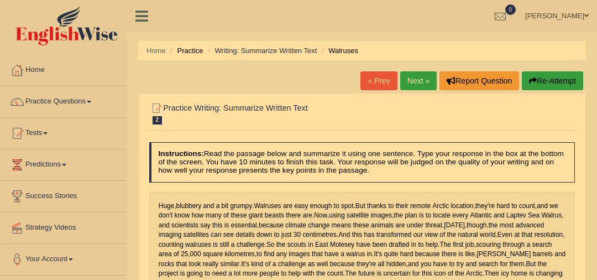
click at [415, 71] on link "Next »" at bounding box center [418, 80] width 36 height 19
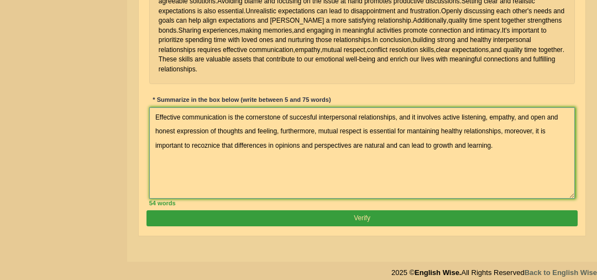
scroll to position [292, 0]
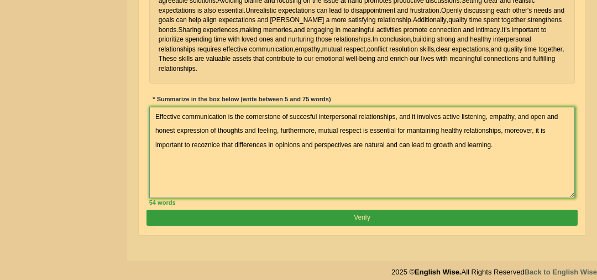
type textarea "Effective communication is the cornerstone of succesful interpersonal relations…"
click at [412, 215] on button "Verify" at bounding box center [362, 218] width 431 height 16
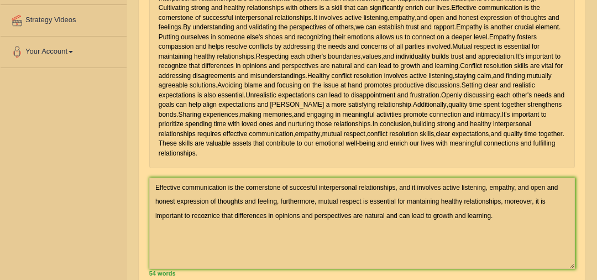
scroll to position [220, 0]
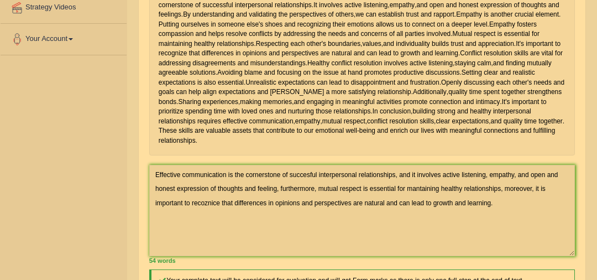
click at [108, 170] on div "Toggle navigation Home Practice Questions Speaking Practice Read Aloud Repeat S…" at bounding box center [298, 159] width 597 height 758
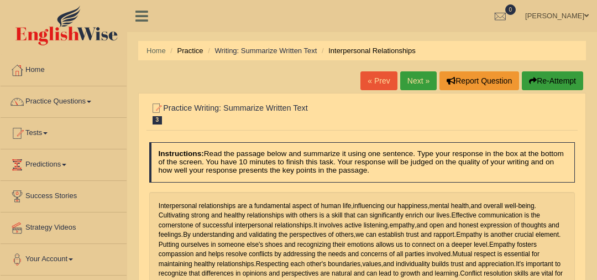
scroll to position [0, 0]
click at [527, 79] on button "Re-Attempt" at bounding box center [552, 80] width 61 height 19
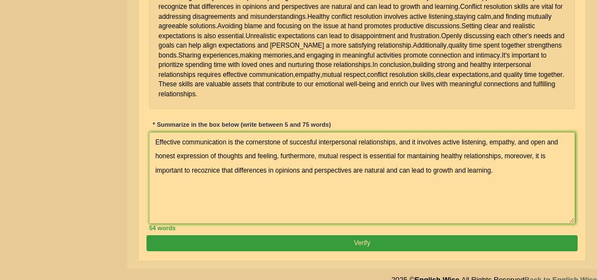
scroll to position [315, 0]
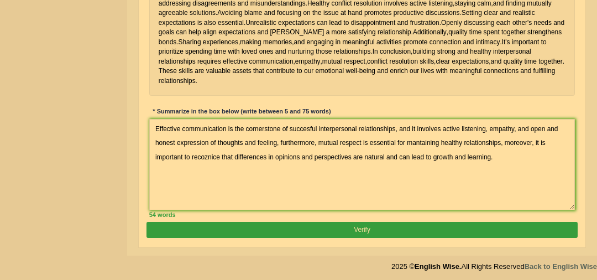
click at [310, 127] on textarea "Effective communication is the cornerstone of succesful interpersonal relations…" at bounding box center [362, 164] width 426 height 91
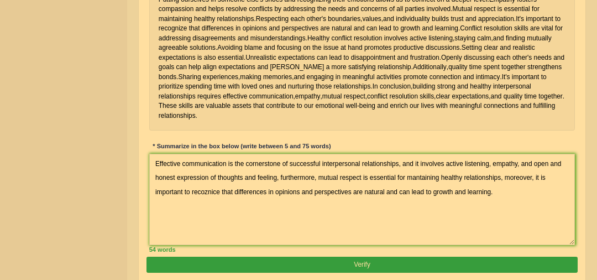
scroll to position [271, 0]
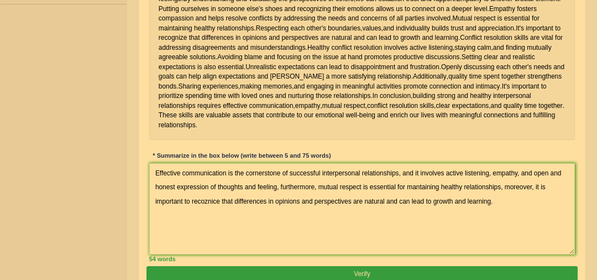
click at [208, 197] on textarea "Effective communication is the cornerstone of successful interpersonal relation…" at bounding box center [362, 208] width 426 height 91
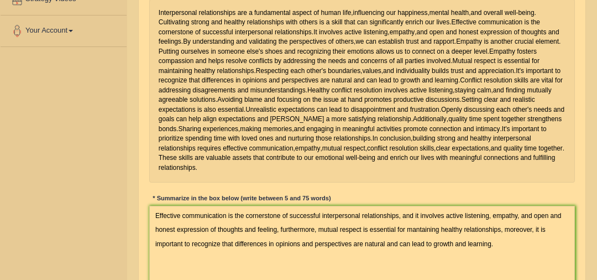
scroll to position [233, 0]
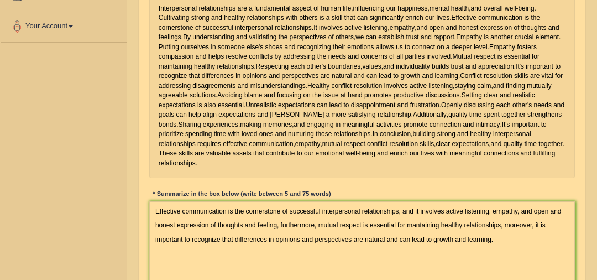
click at [416, 223] on textarea "Effective communication is the cornerstone of successful interpersonal relation…" at bounding box center [362, 246] width 426 height 91
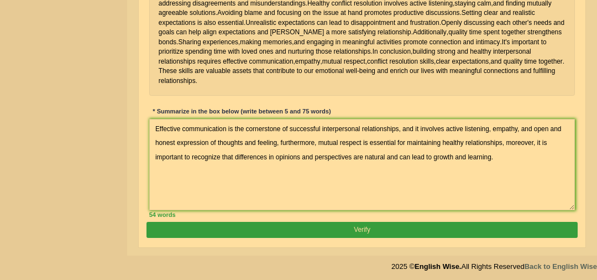
type textarea "Effective communication is the cornerstone of successful interpersonal relation…"
click at [425, 224] on button "Verify" at bounding box center [362, 230] width 431 height 16
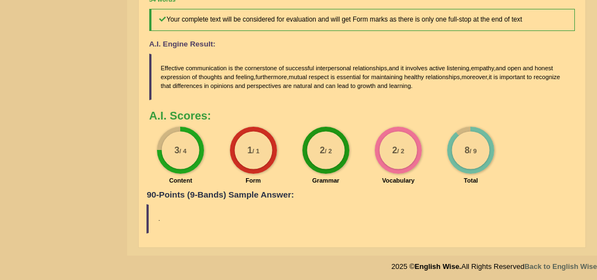
scroll to position [0, 0]
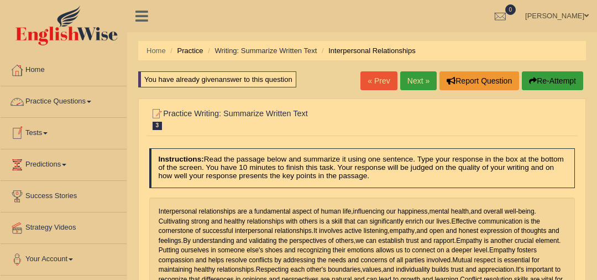
click at [82, 99] on link "Practice Questions" at bounding box center [64, 100] width 126 height 28
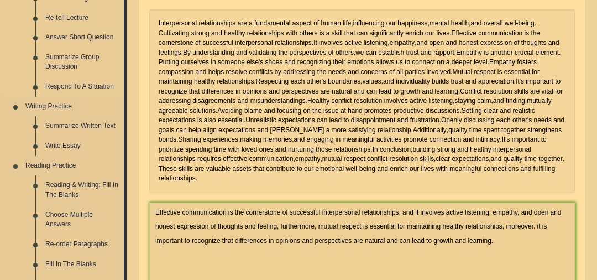
scroll to position [181, 0]
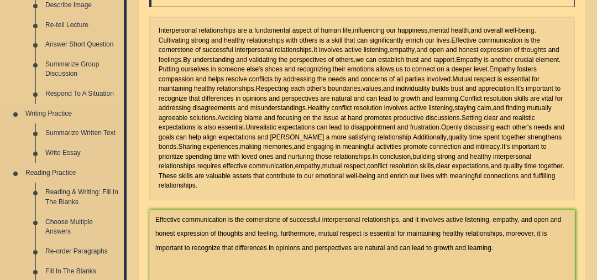
click at [76, 60] on link "Summarize Group Discussion" at bounding box center [81, 69] width 83 height 29
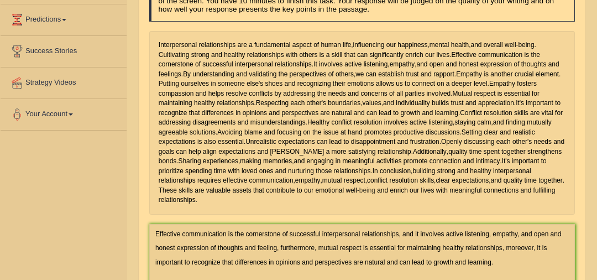
scroll to position [207, 0]
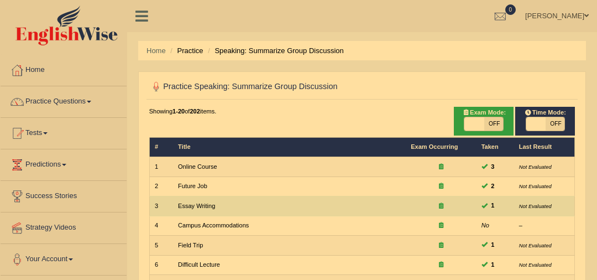
scroll to position [220, 0]
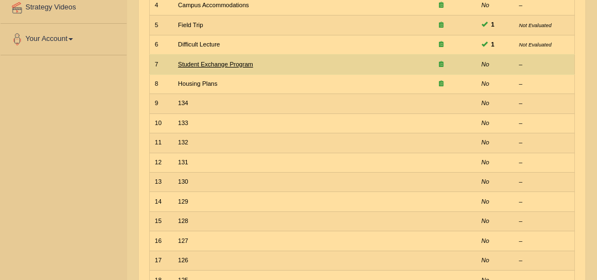
click at [205, 62] on link "Student Exchange Program" at bounding box center [215, 64] width 75 height 7
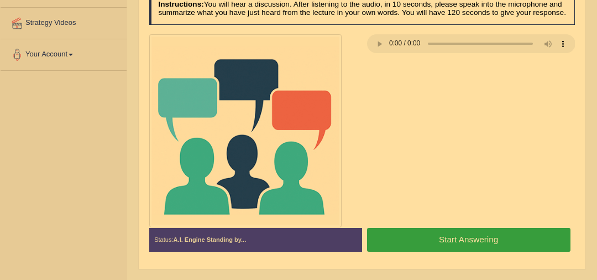
scroll to position [294, 0]
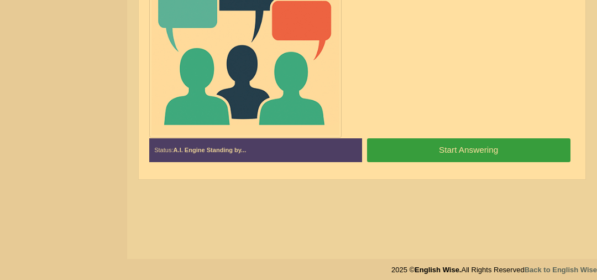
click at [482, 154] on button "Start Answering" at bounding box center [468, 150] width 203 height 24
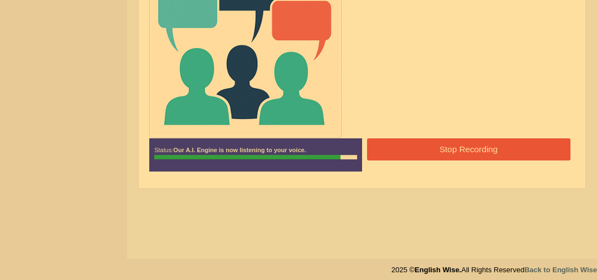
click at [482, 154] on button "Stop Recording" at bounding box center [468, 149] width 203 height 22
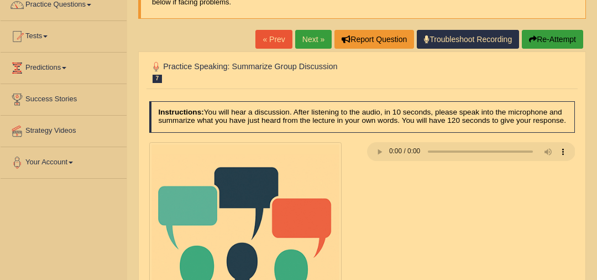
scroll to position [93, 0]
